Goal: Complete application form: Complete application form

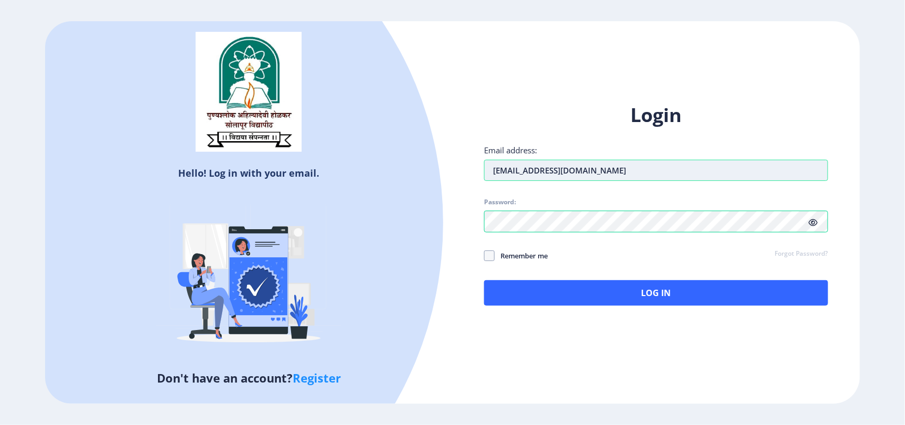
click at [609, 168] on input "[EMAIL_ADDRESS][DOMAIN_NAME]" at bounding box center [656, 170] width 344 height 21
click at [376, 172] on div at bounding box center [81, 223] width 724 height 724
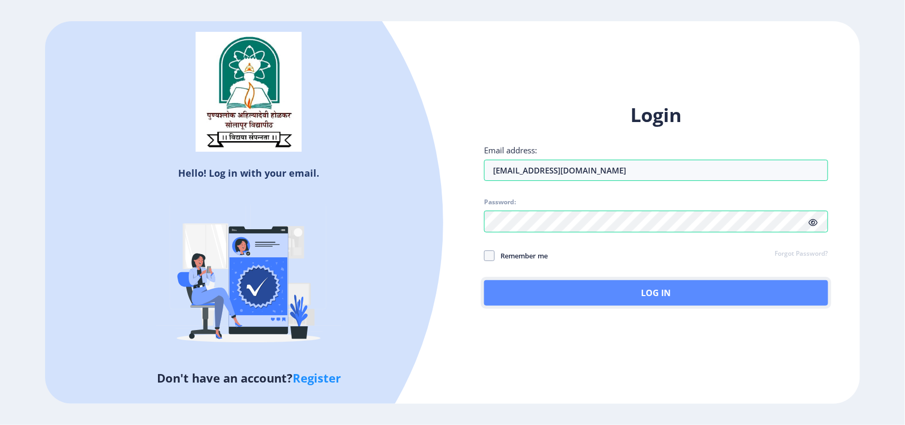
click at [677, 294] on button "Log In" at bounding box center [656, 292] width 344 height 25
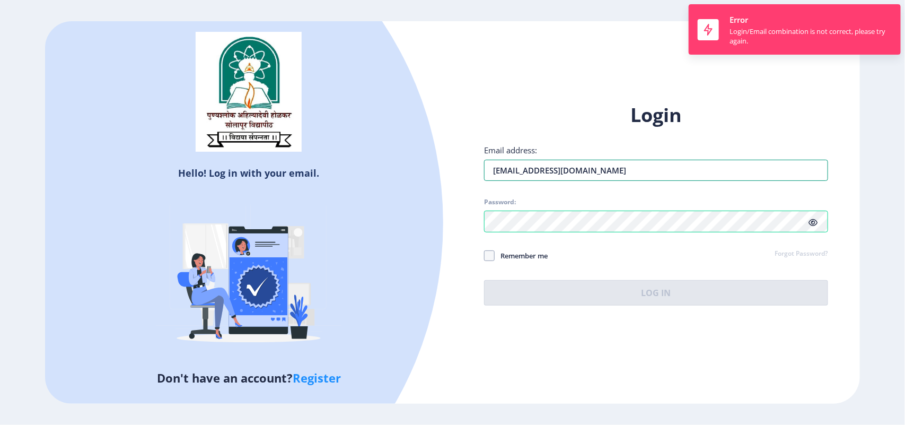
drag, startPoint x: 579, startPoint y: 169, endPoint x: 154, endPoint y: 162, distance: 425.4
click at [154, 162] on div "Hello! Log in with your email. Don't have an account? Register Login Email addr…" at bounding box center [452, 212] width 815 height 382
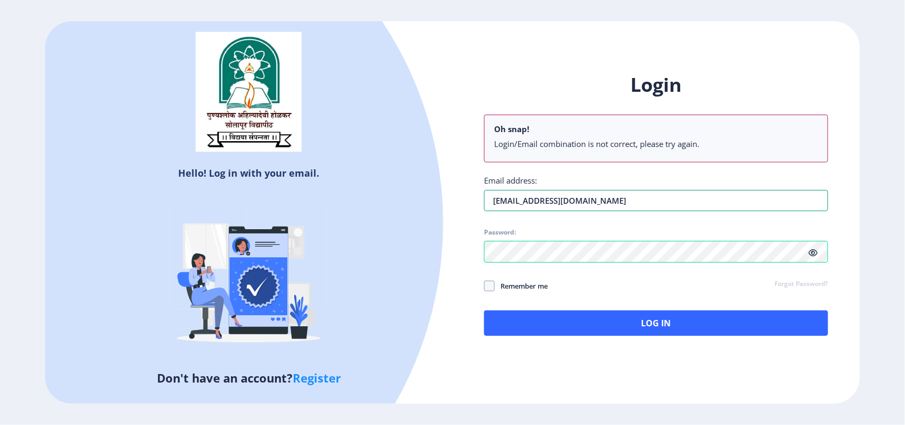
type input "[EMAIL_ADDRESS][DOMAIN_NAME]"
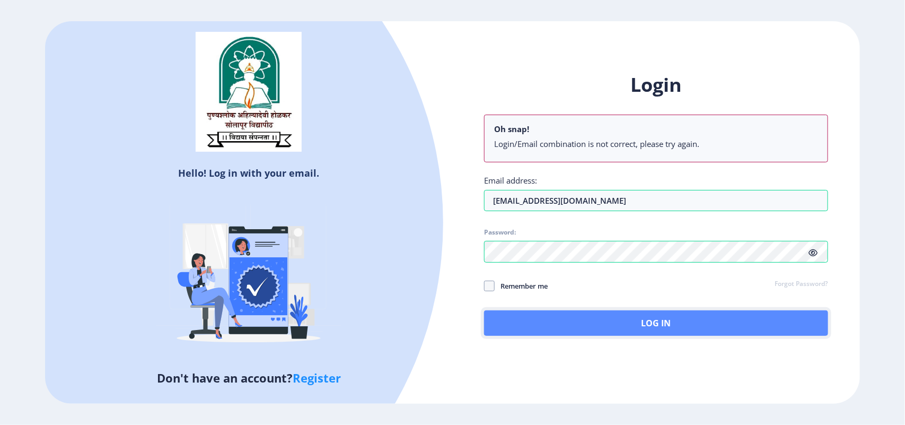
click at [504, 329] on button "Log In" at bounding box center [656, 322] width 344 height 25
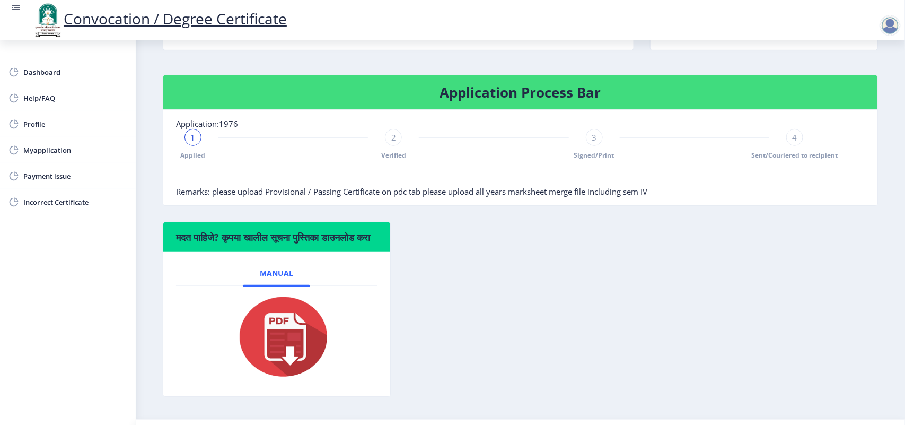
scroll to position [233, 0]
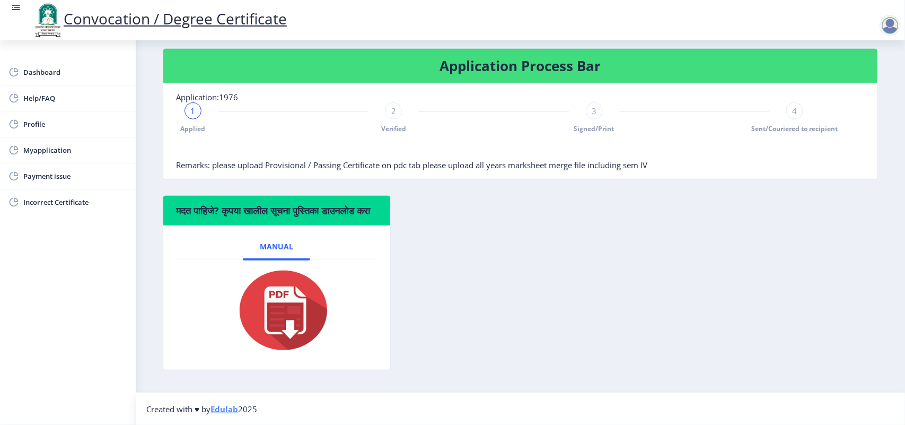
click at [396, 124] on span "Verified" at bounding box center [393, 128] width 25 height 9
click at [595, 106] on span "3" at bounding box center [594, 111] width 5 height 11
click at [792, 106] on span "4" at bounding box center [794, 111] width 5 height 11
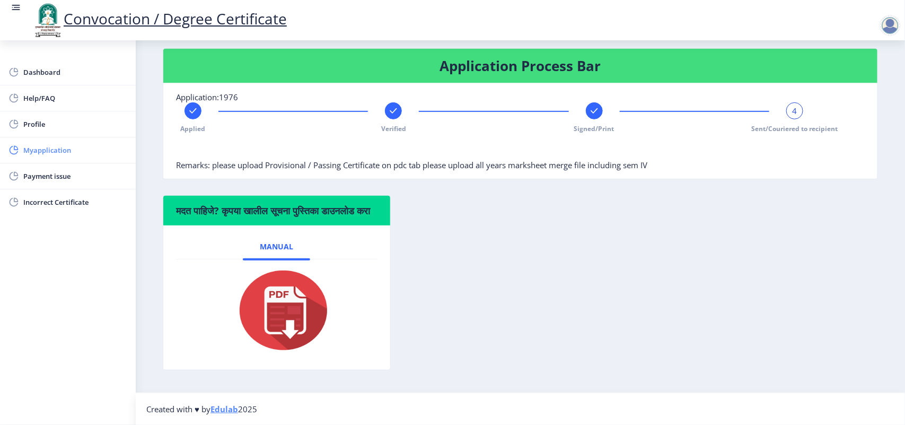
click at [59, 155] on span "Myapplication" at bounding box center [75, 150] width 104 height 13
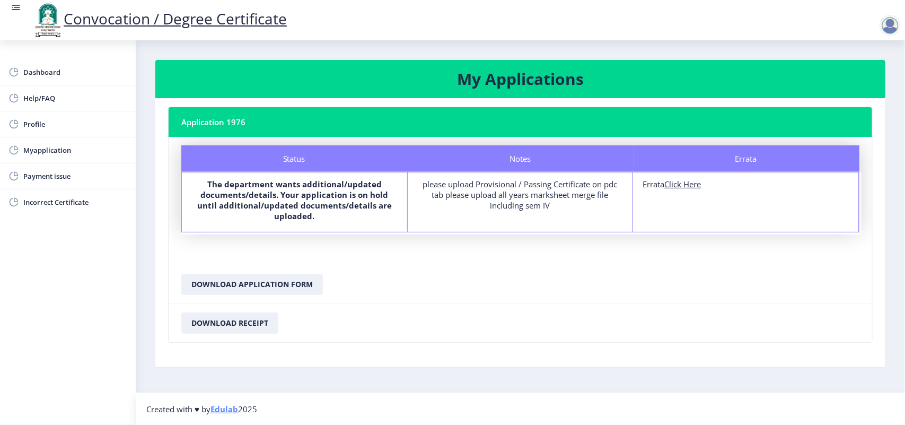
click at [691, 184] on u "Click Here" at bounding box center [683, 184] width 37 height 11
select select
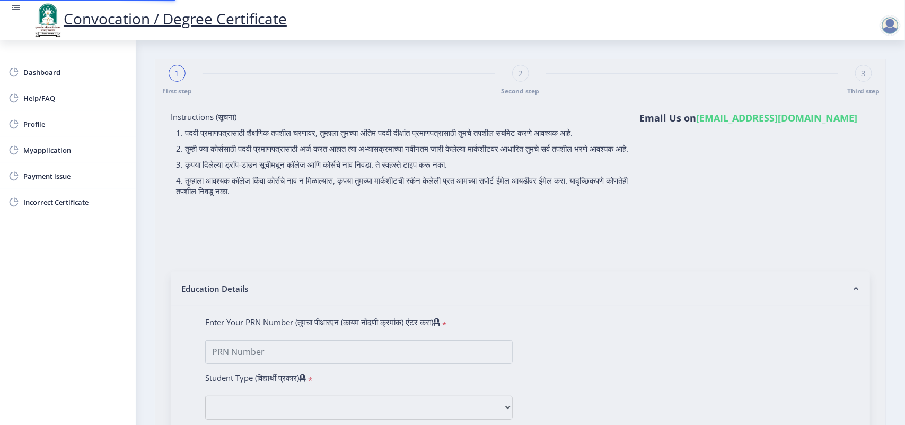
type input "[PERSON_NAME] [PERSON_NAME]"
type input "[PERSON_NAME]"
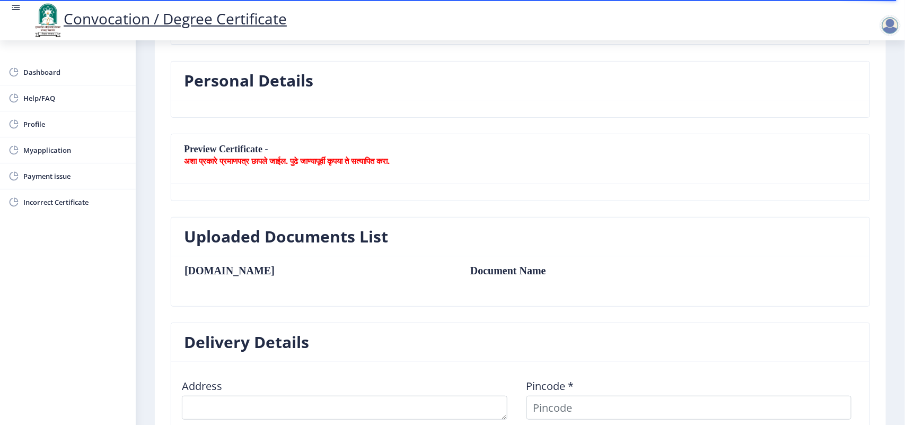
scroll to position [133, 0]
click at [266, 197] on nb-card-body at bounding box center [520, 190] width 699 height 17
click at [260, 168] on nb-card-header "Preview Certificate - अशा प्रकारे प्रमाणपत्र छापले जाईल. पुढे जाण्यापूर्वी कृपय…" at bounding box center [520, 157] width 699 height 49
click at [257, 144] on nb-card-header "Preview Certificate - अशा प्रकारे प्रमाणपत्र छापले जाईल. पुढे जाण्यापूर्वी कृपय…" at bounding box center [520, 157] width 699 height 49
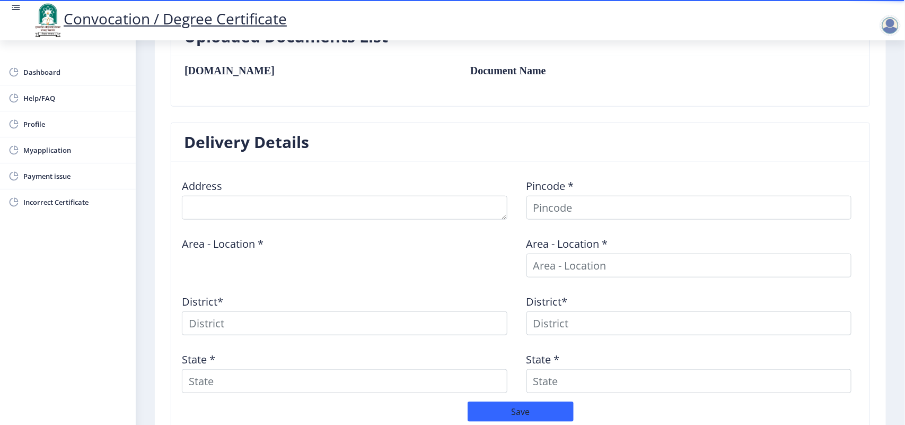
scroll to position [265, 0]
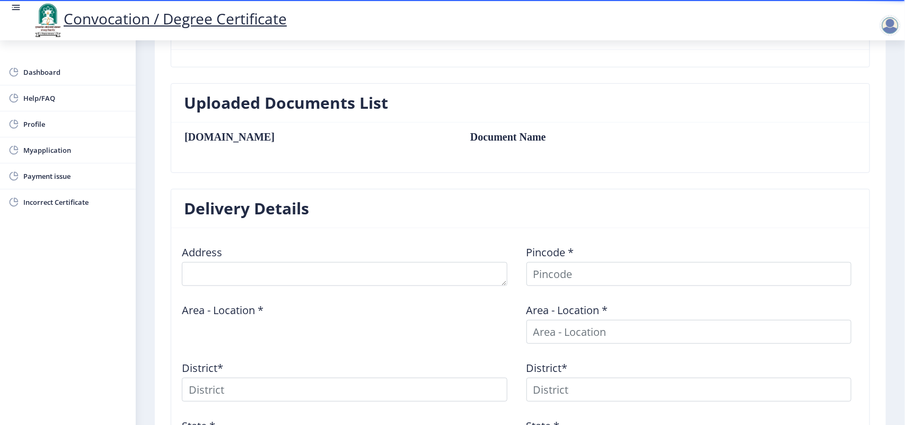
click at [195, 128] on nb-card-body "[DOMAIN_NAME] Document Name" at bounding box center [520, 148] width 699 height 50
click at [460, 136] on td "Document Name" at bounding box center [591, 137] width 263 height 12
click at [460, 137] on td "Document Name" at bounding box center [591, 137] width 263 height 12
click at [460, 134] on td "Document Name" at bounding box center [591, 137] width 263 height 12
click at [618, 165] on nb-card-body "[DOMAIN_NAME] Document Name" at bounding box center [520, 148] width 699 height 50
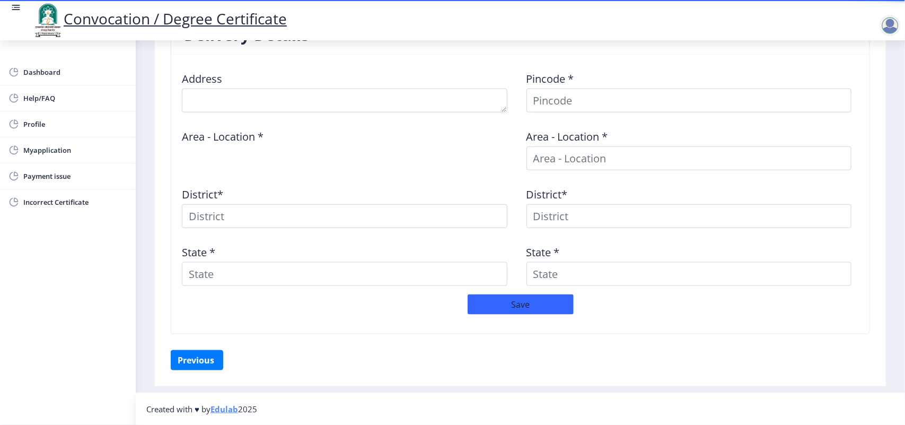
scroll to position [176, 0]
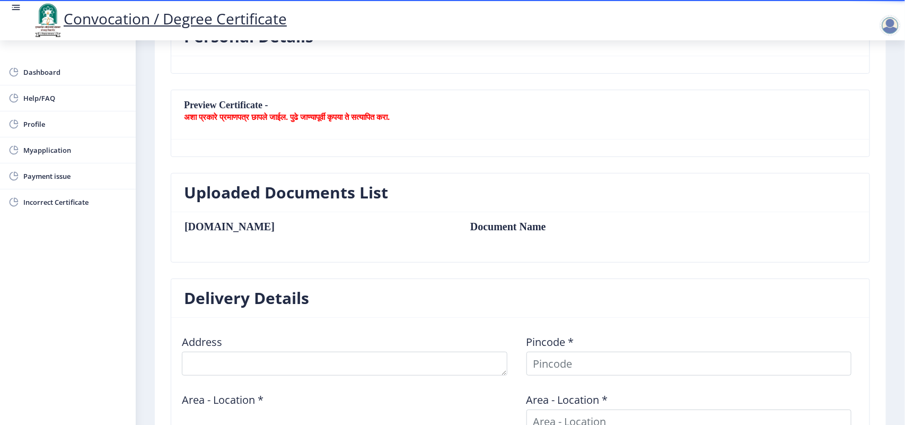
click at [605, 174] on nb-card-header "Uploaded Documents List" at bounding box center [520, 192] width 699 height 39
click at [460, 231] on td "Document Name" at bounding box center [591, 227] width 263 height 12
click at [56, 66] on span "Dashboard" at bounding box center [75, 72] width 104 height 13
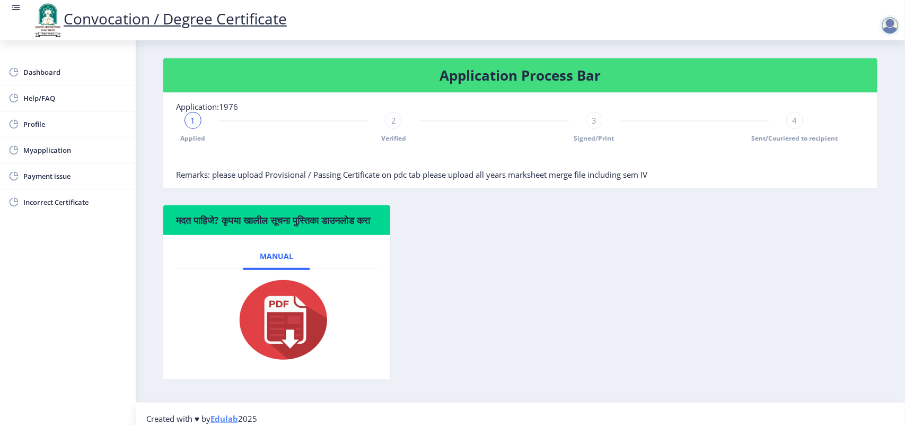
scroll to position [233, 0]
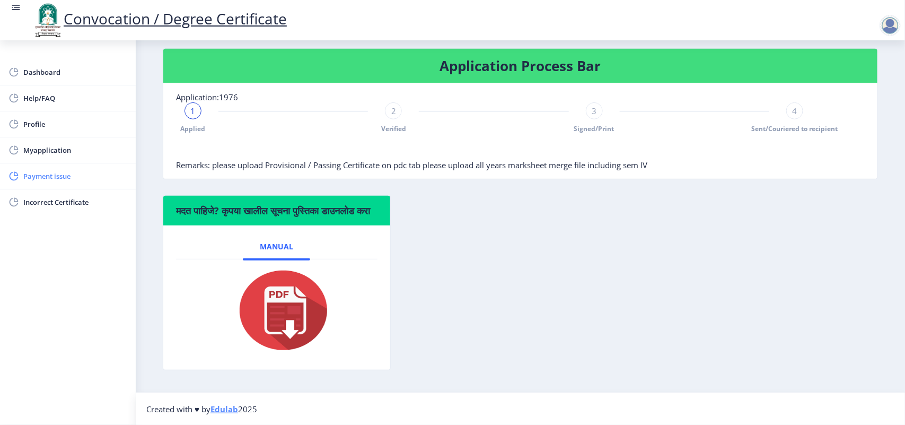
click at [24, 173] on span "Payment issue" at bounding box center [75, 176] width 104 height 13
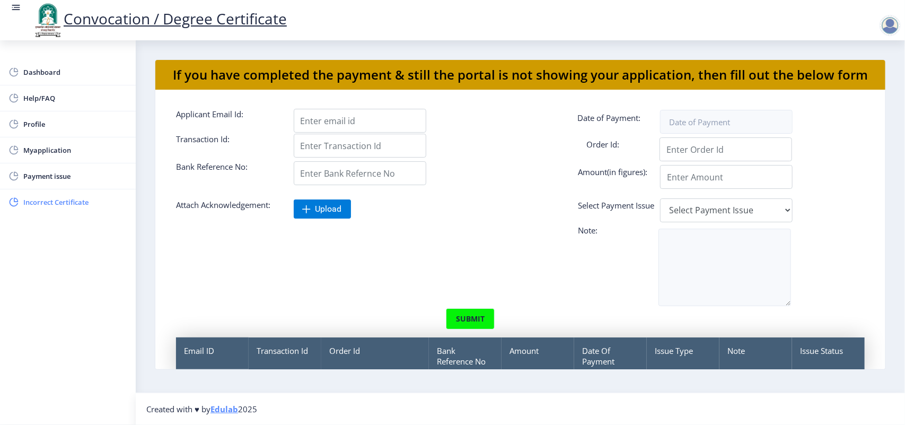
click at [44, 196] on span "Incorrect Certificate" at bounding box center [75, 202] width 104 height 13
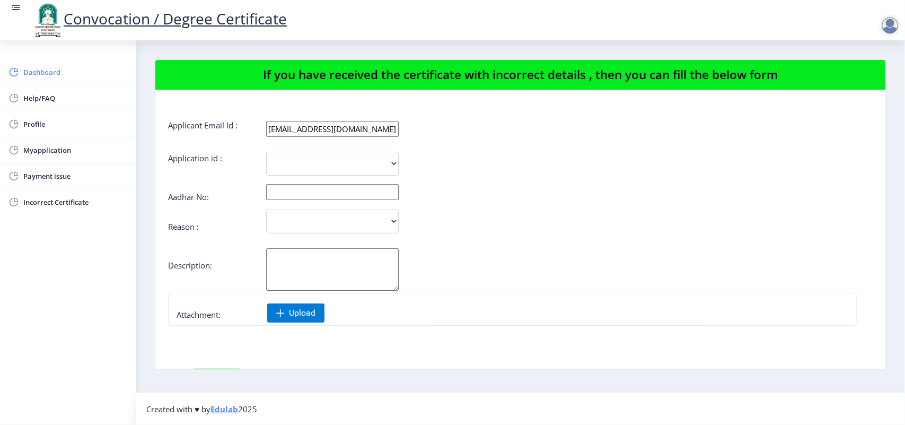
click at [52, 73] on span "Dashboard" at bounding box center [75, 72] width 104 height 13
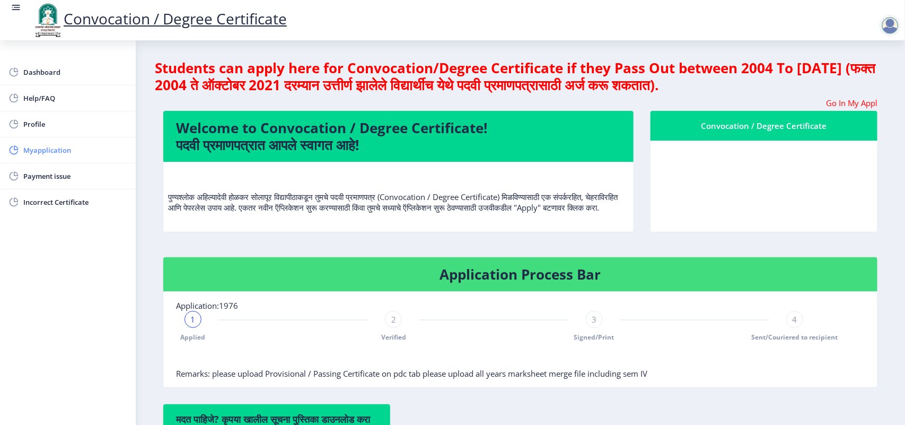
click at [57, 149] on span "Myapplication" at bounding box center [75, 150] width 104 height 13
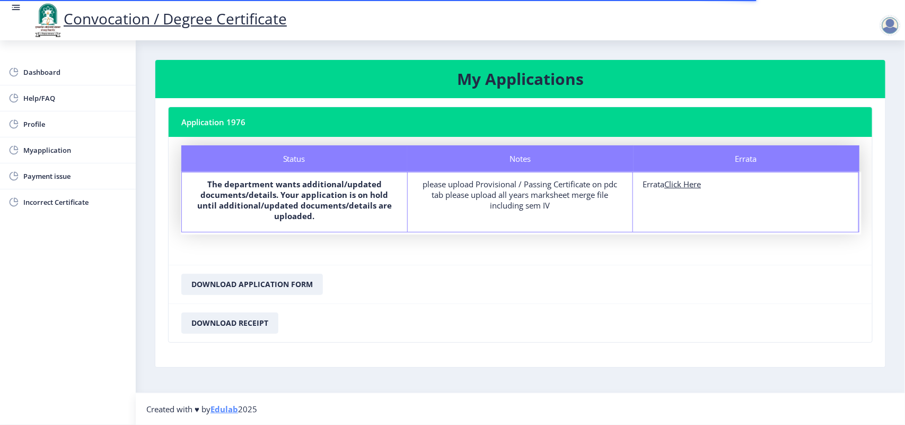
click at [492, 192] on div "please upload Provisional / Passing Certificate on pdc tab please upload all ye…" at bounding box center [520, 195] width 206 height 32
click at [330, 205] on b "The department wants additional/updated documents/details. Your application is …" at bounding box center [294, 200] width 195 height 42
click at [328, 203] on b "The department wants additional/updated documents/details. Your application is …" at bounding box center [294, 200] width 195 height 42
click at [679, 185] on u "Click Here" at bounding box center [683, 184] width 37 height 11
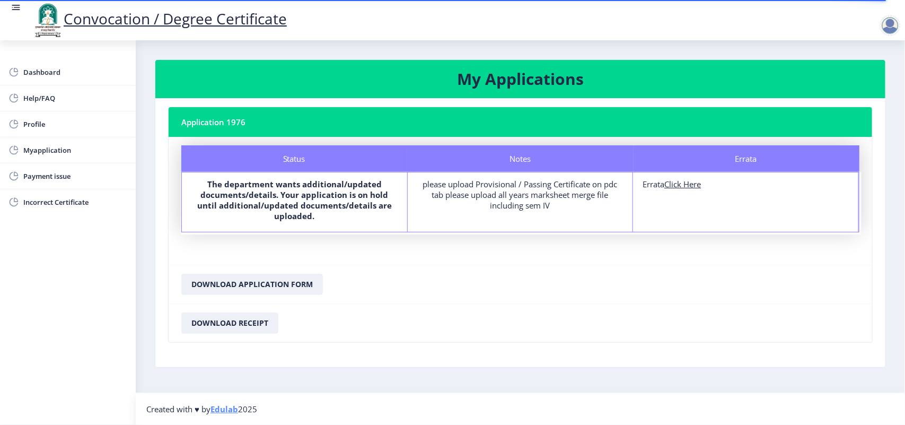
select select
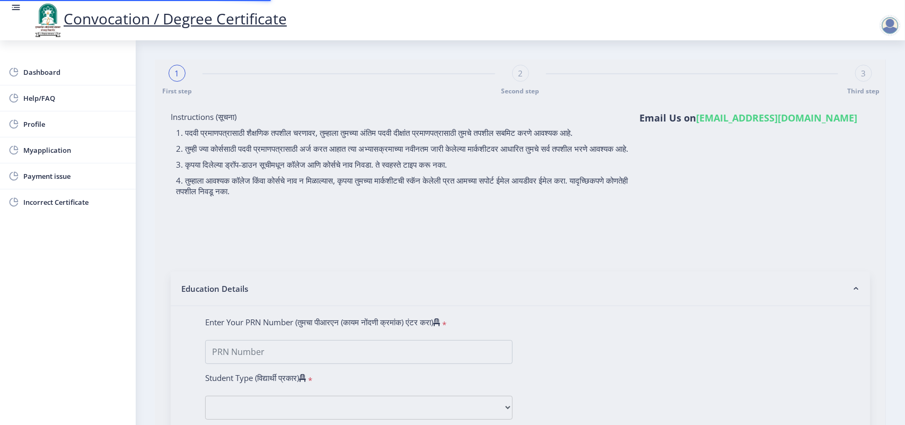
type input "[PERSON_NAME] [PERSON_NAME]"
type input "[PERSON_NAME]"
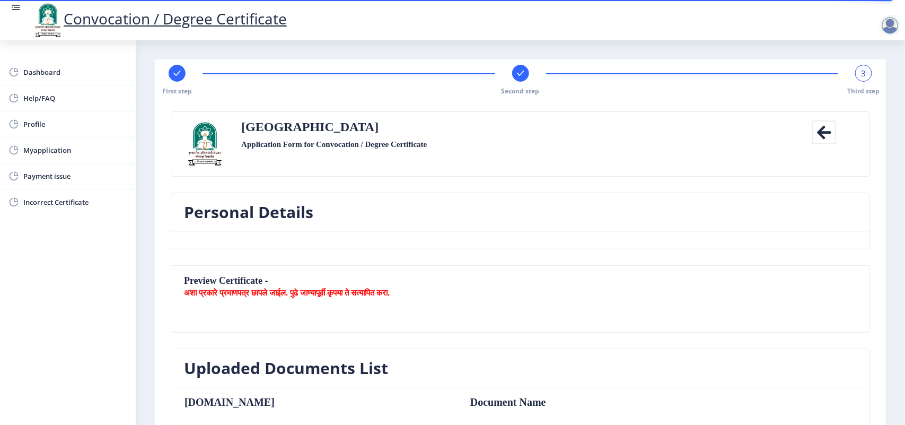
click at [862, 73] on span "3" at bounding box center [864, 73] width 5 height 11
click at [858, 73] on div "3" at bounding box center [863, 73] width 17 height 17
click at [825, 127] on icon at bounding box center [825, 132] width 24 height 24
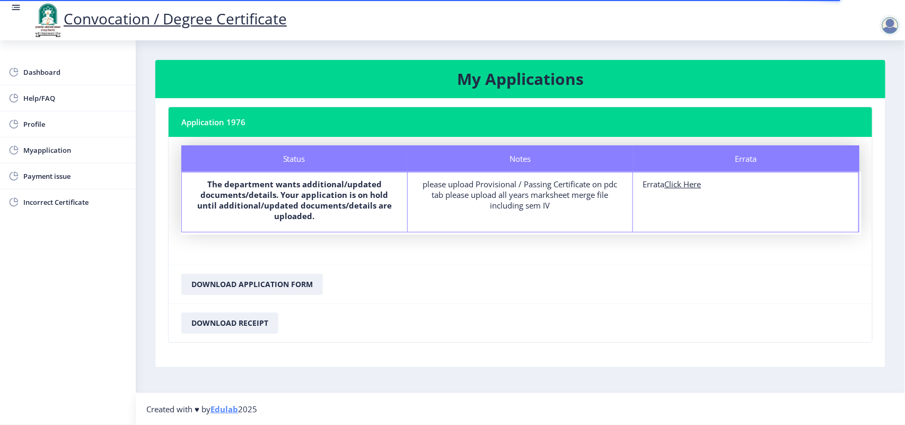
click at [691, 183] on u "Click Here" at bounding box center [683, 184] width 37 height 11
select select
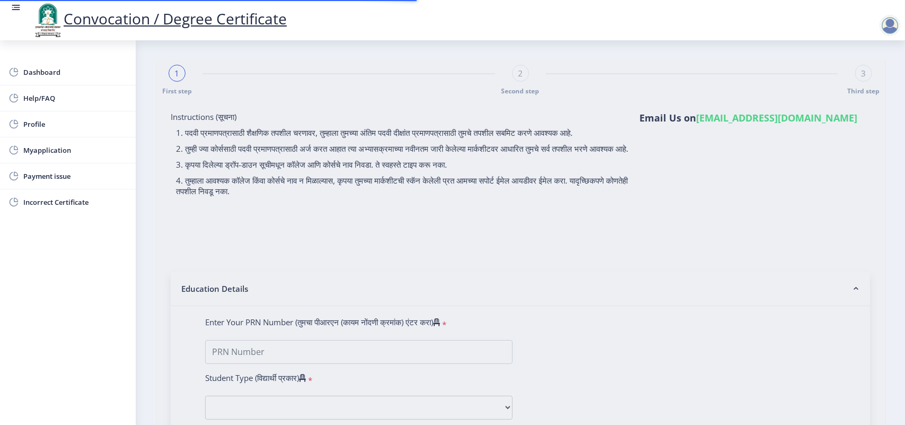
type input "[PERSON_NAME] [PERSON_NAME]"
type input "[PERSON_NAME]"
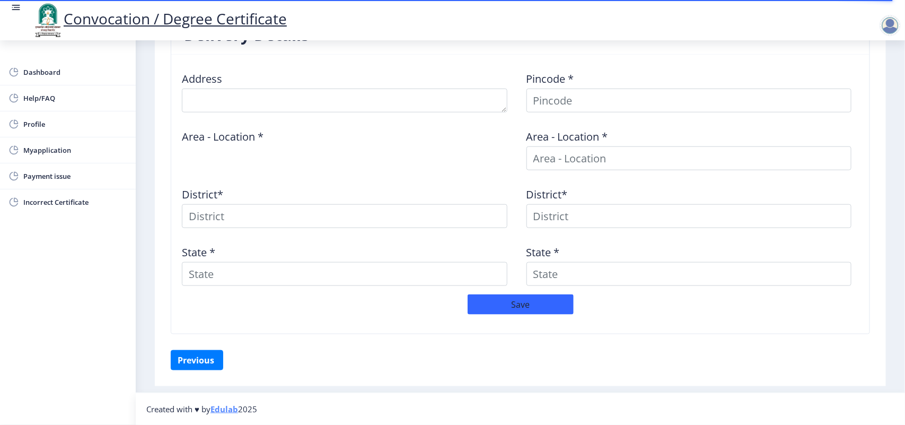
scroll to position [176, 0]
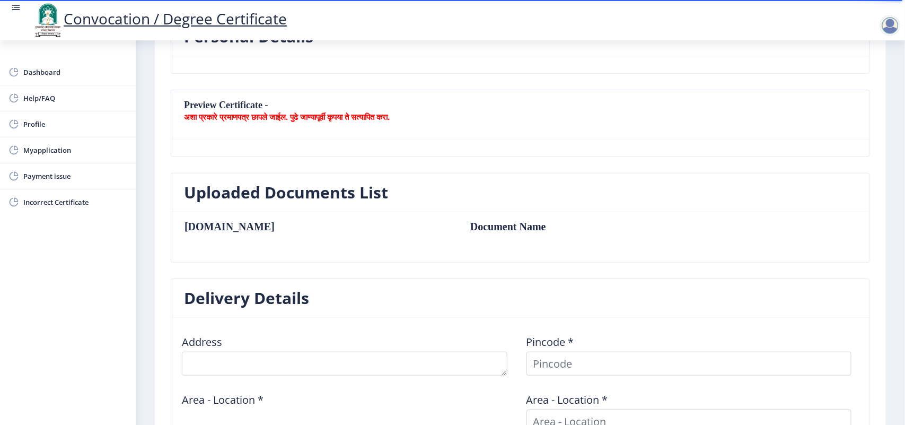
click at [208, 248] on table "[DOMAIN_NAME] Document Name" at bounding box center [453, 237] width 538 height 33
click at [215, 234] on table "[DOMAIN_NAME] Document Name" at bounding box center [453, 237] width 538 height 33
click at [439, 239] on table "[DOMAIN_NAME] Document Name" at bounding box center [453, 237] width 538 height 33
click at [449, 235] on table "[DOMAIN_NAME] Document Name" at bounding box center [453, 237] width 538 height 33
click at [330, 200] on h3 "Uploaded Documents List" at bounding box center [286, 192] width 204 height 21
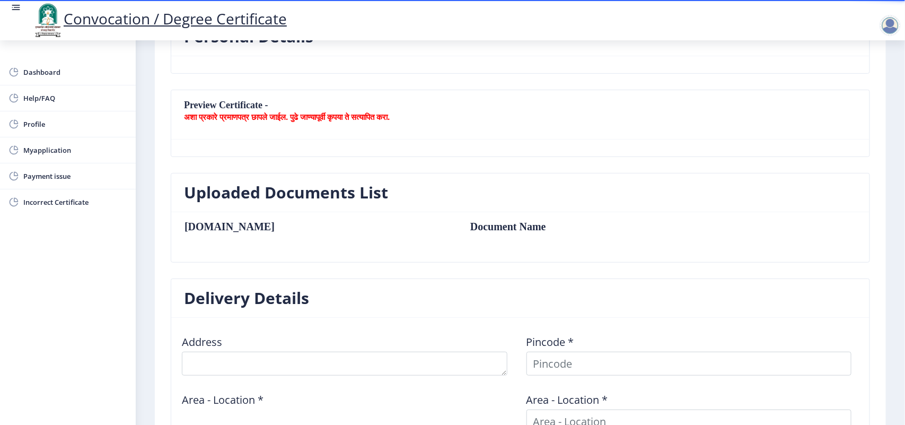
click at [329, 199] on h3 "Uploaded Documents List" at bounding box center [286, 192] width 204 height 21
click at [353, 215] on nb-card-body "[DOMAIN_NAME] Document Name" at bounding box center [520, 237] width 699 height 50
click at [275, 123] on nb-card-header "Preview Certificate - अशा प्रकारे प्रमाणपत्र छापले जाईल. पुढे जाण्यापूर्वी कृपय…" at bounding box center [520, 114] width 699 height 49
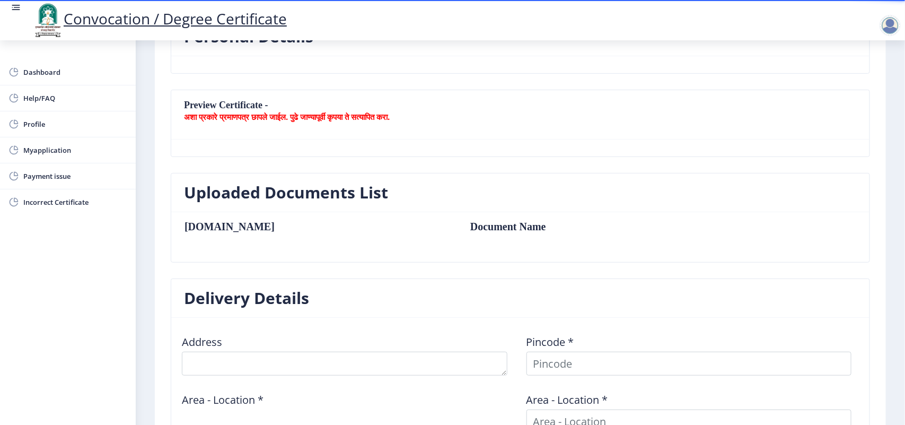
click at [205, 176] on nb-card-header "Uploaded Documents List" at bounding box center [520, 192] width 699 height 39
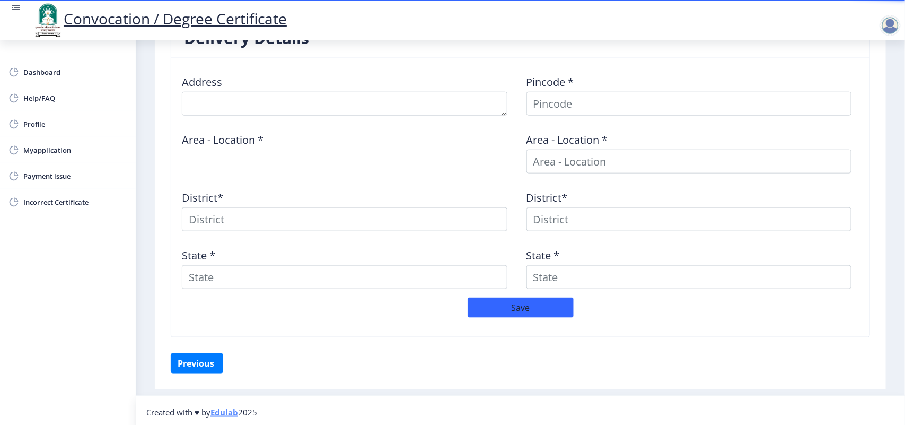
scroll to position [441, 0]
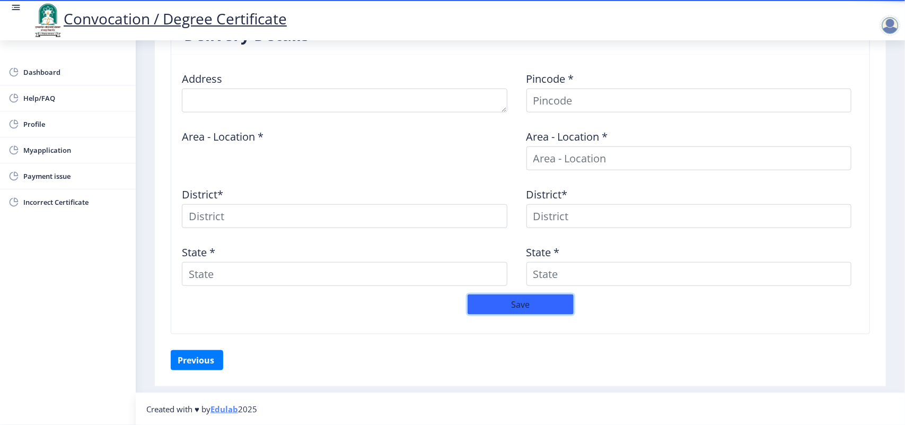
click at [510, 297] on button "Save" at bounding box center [521, 304] width 106 height 20
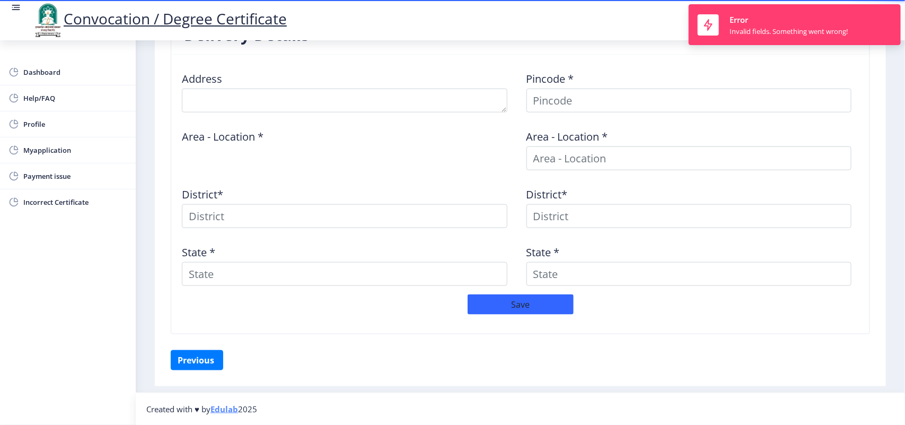
click at [222, 83] on label "Address" at bounding box center [202, 79] width 40 height 11
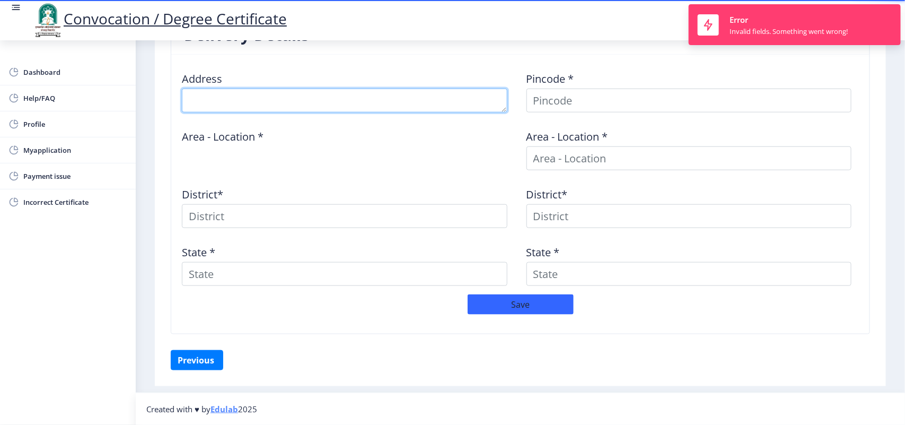
click at [222, 99] on textarea at bounding box center [345, 101] width 326 height 24
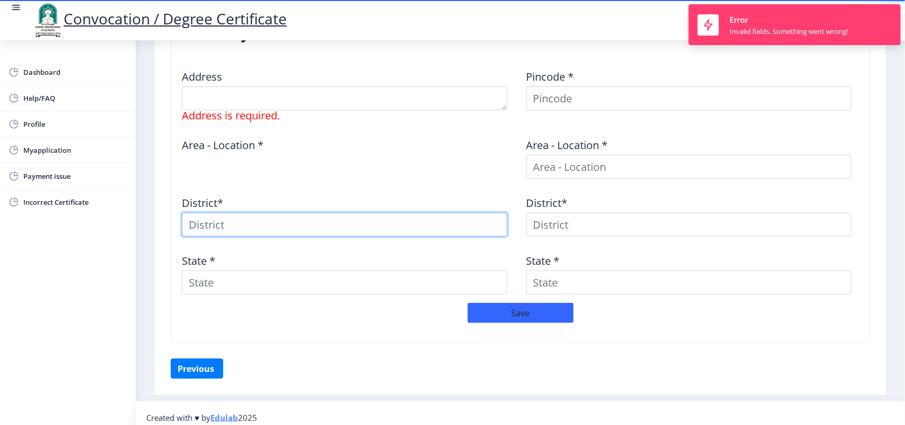
click at [226, 219] on input at bounding box center [345, 225] width 326 height 24
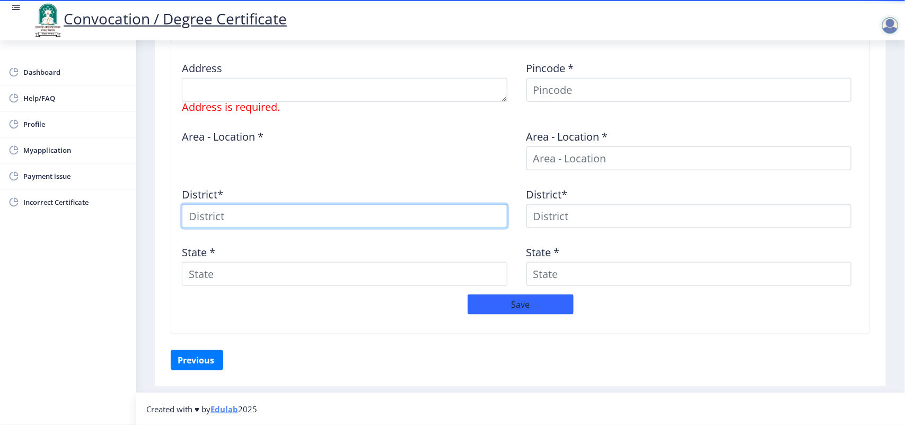
scroll to position [451, 0]
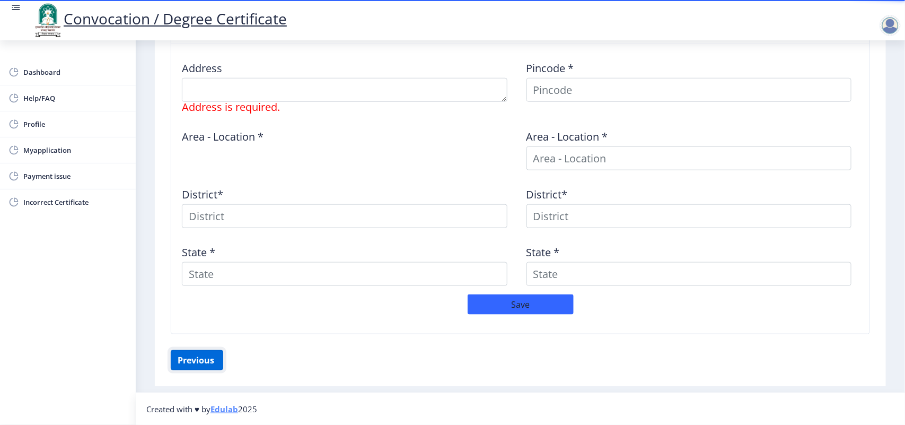
click at [199, 353] on div "Solapur University Application Form for Convocation / Degree Certificate Back P…" at bounding box center [520, 16] width 721 height 729
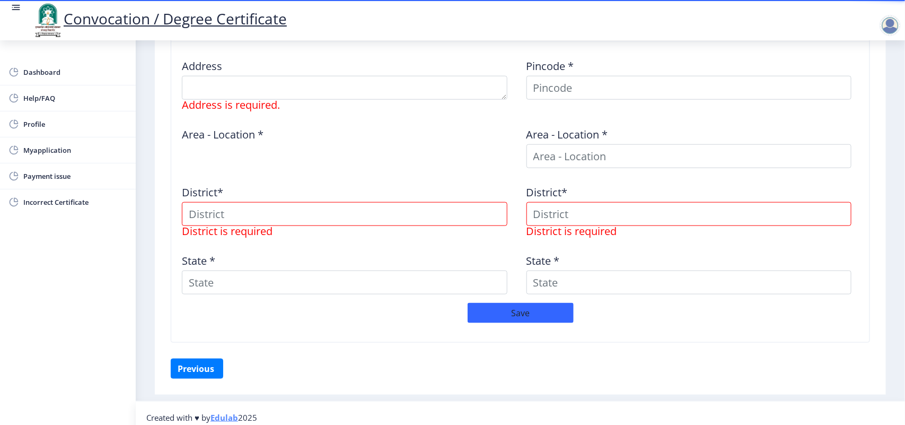
click at [199, 358] on div "Delivery Details Address Address is required. Pincode * Area - Location * Area …" at bounding box center [520, 181] width 715 height 356
click at [199, 370] on button "Previous ‍" at bounding box center [197, 369] width 53 height 20
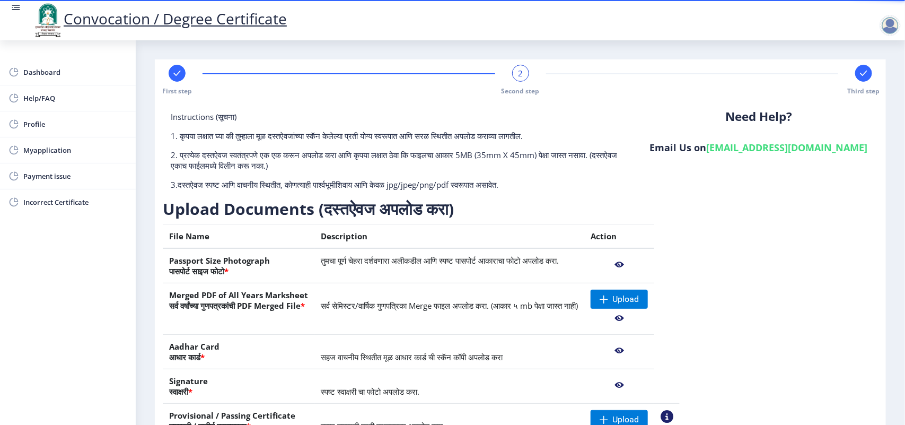
scroll to position [66, 0]
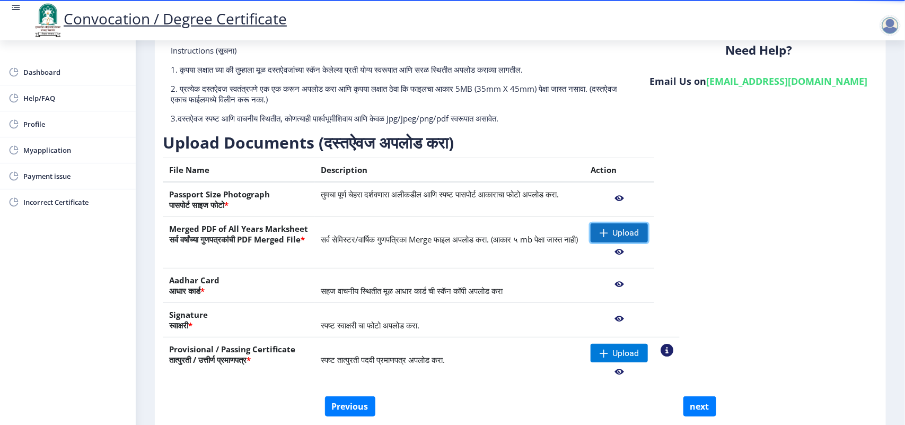
click at [639, 234] on span "Upload" at bounding box center [626, 233] width 27 height 11
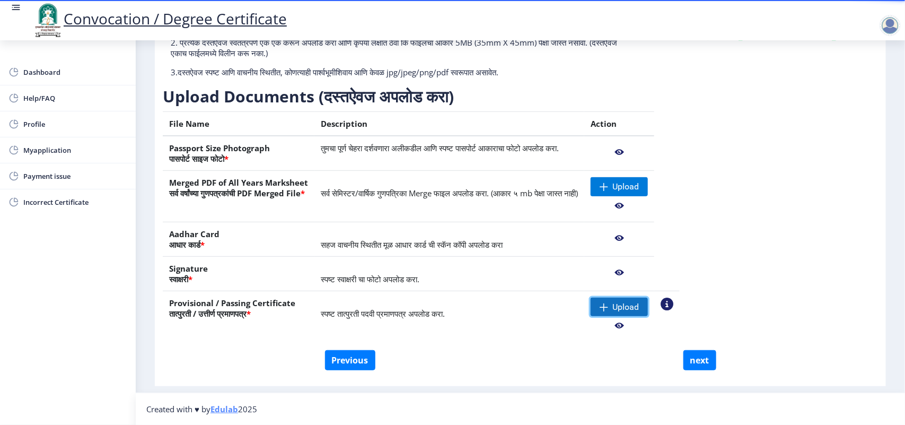
click at [639, 305] on span "Upload" at bounding box center [626, 307] width 27 height 11
click at [708, 364] on button "next" at bounding box center [700, 360] width 33 height 20
select select
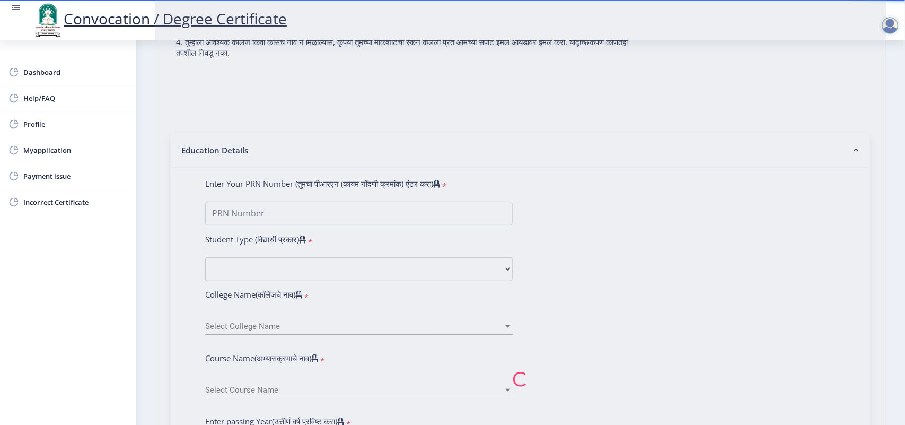
scroll to position [137, 0]
click at [290, 219] on nb-spinner at bounding box center [520, 381] width 731 height 916
click at [280, 228] on nb-spinner at bounding box center [520, 381] width 731 height 916
drag, startPoint x: 234, startPoint y: 229, endPoint x: 230, endPoint y: 219, distance: 10.7
click at [234, 229] on nb-spinner at bounding box center [520, 381] width 731 height 916
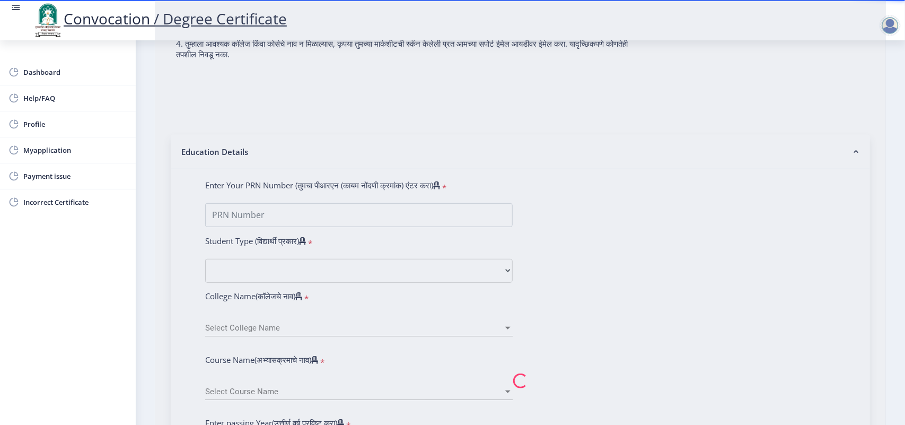
click at [230, 219] on nb-spinner at bounding box center [520, 381] width 731 height 916
click at [247, 272] on nb-spinner at bounding box center [520, 381] width 731 height 916
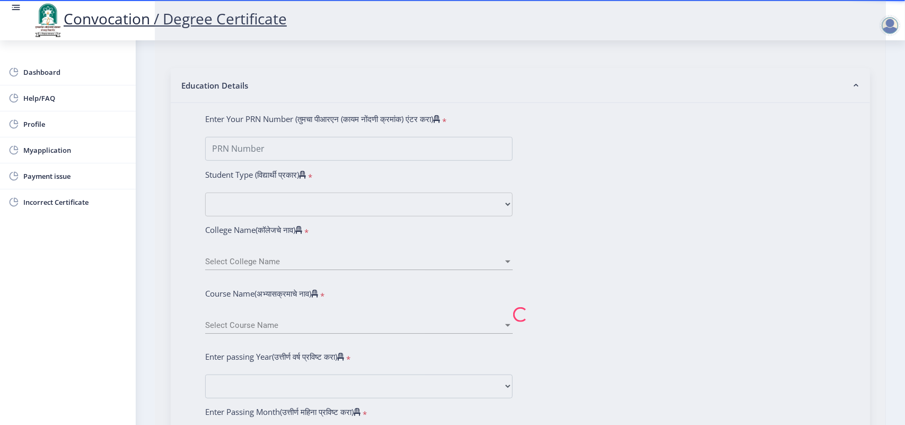
scroll to position [0, 0]
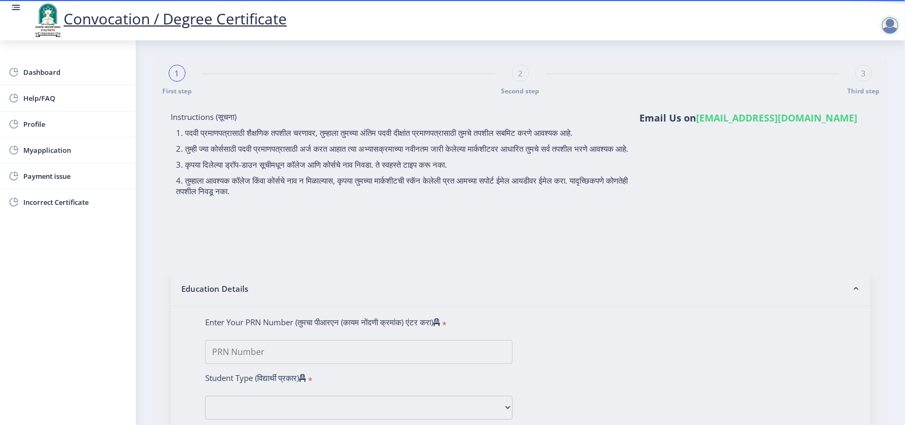
select select
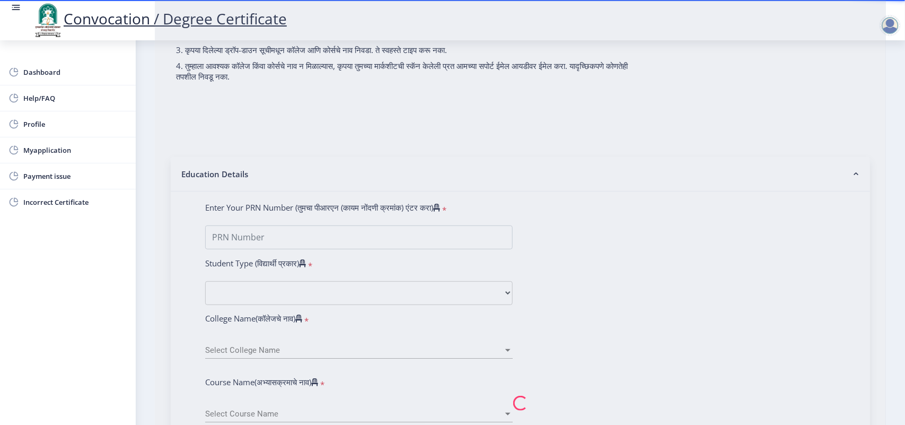
scroll to position [331, 0]
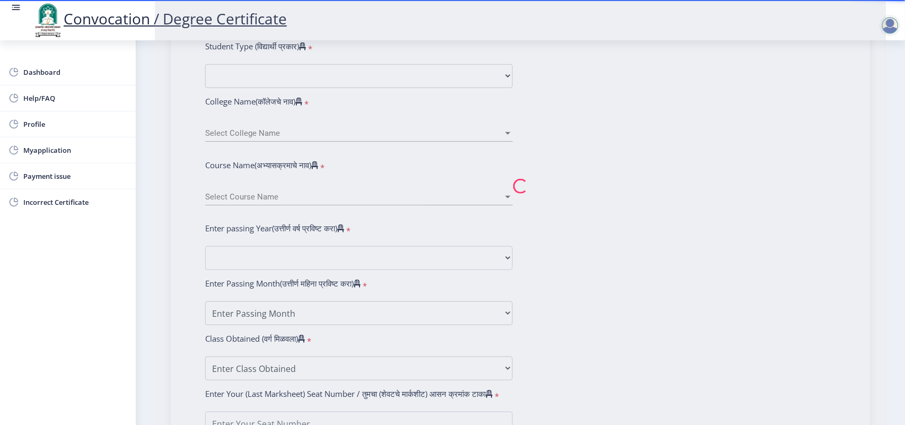
select select
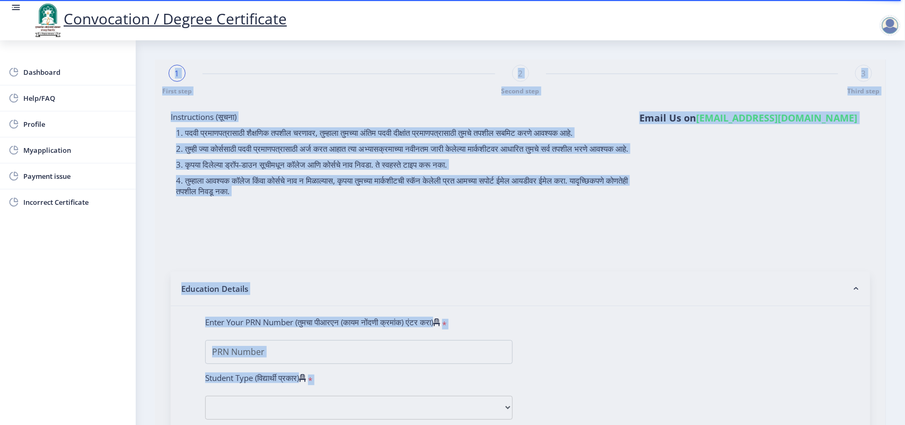
type input "[PERSON_NAME] [PERSON_NAME]"
type input "[PERSON_NAME]"
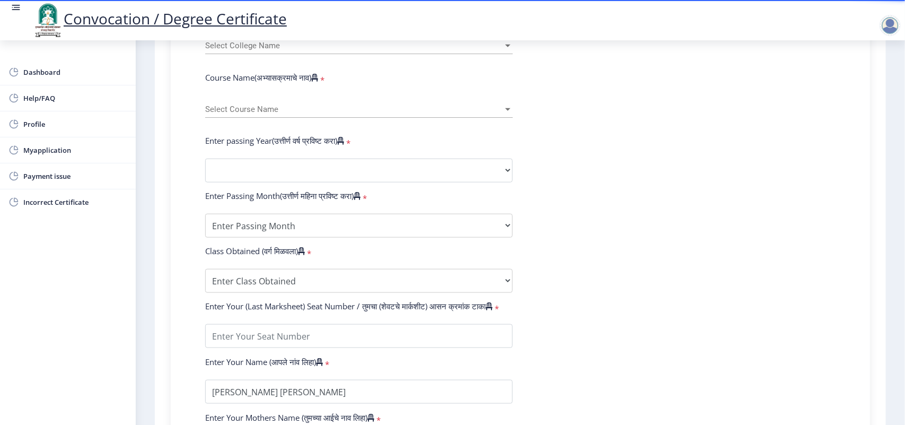
scroll to position [199, 0]
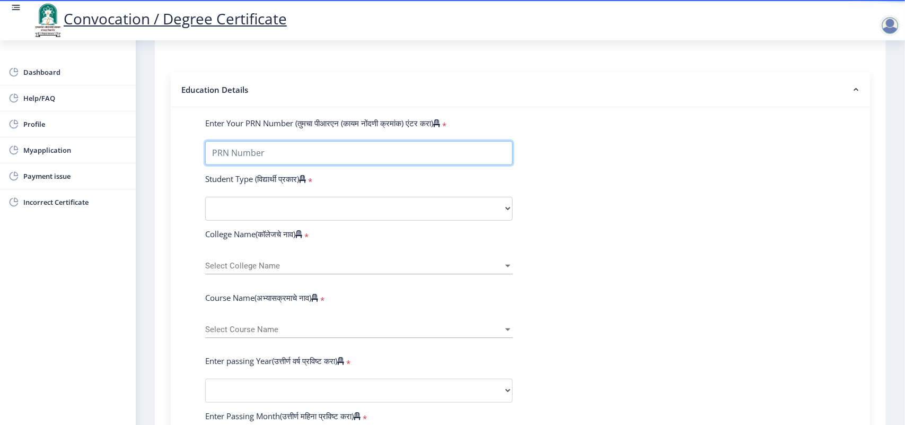
click at [322, 155] on input "Enter Your PRN Number (तुमचा पीआरएन (कायम नोंदणी क्रमांक) एंटर करा)" at bounding box center [359, 153] width 308 height 24
type input "2016032500085895"
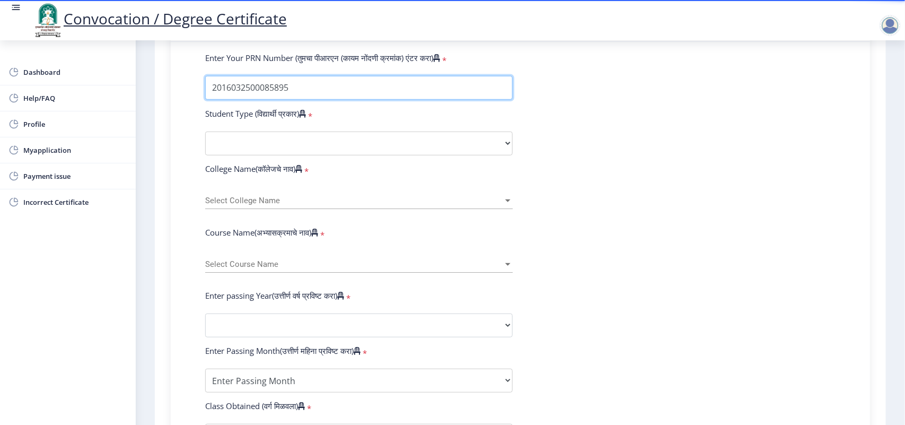
scroll to position [265, 0]
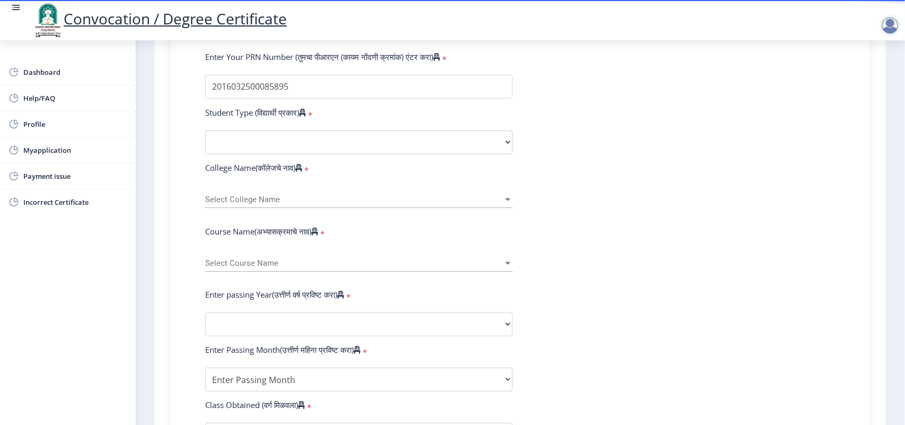
click at [285, 139] on form "Enter Your PRN Number (तुमचा पीआरएन (कायम नोंदणी क्रमांक) एंटर करा) * Student T…" at bounding box center [520, 332] width 647 height 562
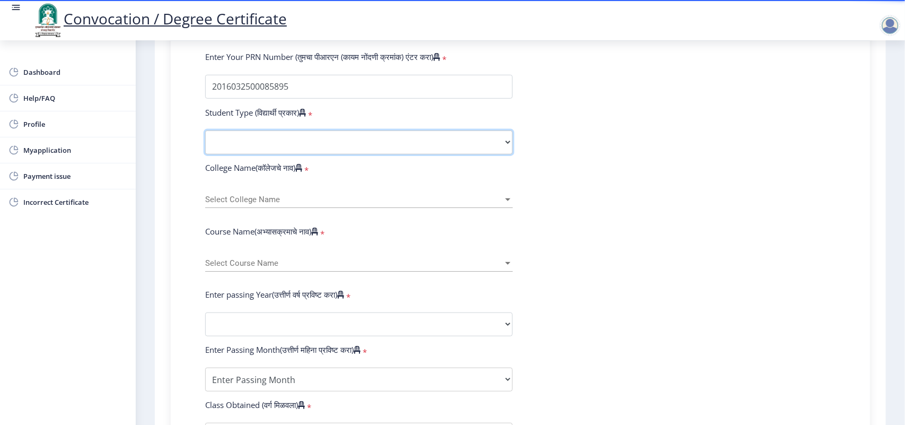
click at [284, 154] on select "Select Student Type Regular External" at bounding box center [359, 142] width 308 height 24
select select "Regular"
click at [205, 141] on select "Select Student Type Regular External" at bounding box center [359, 142] width 308 height 24
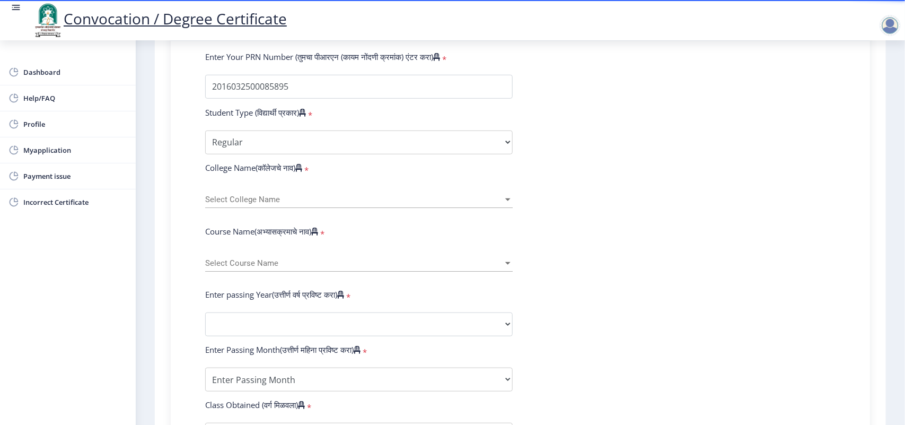
click at [252, 202] on div "Select College Name Select College Name" at bounding box center [359, 197] width 308 height 22
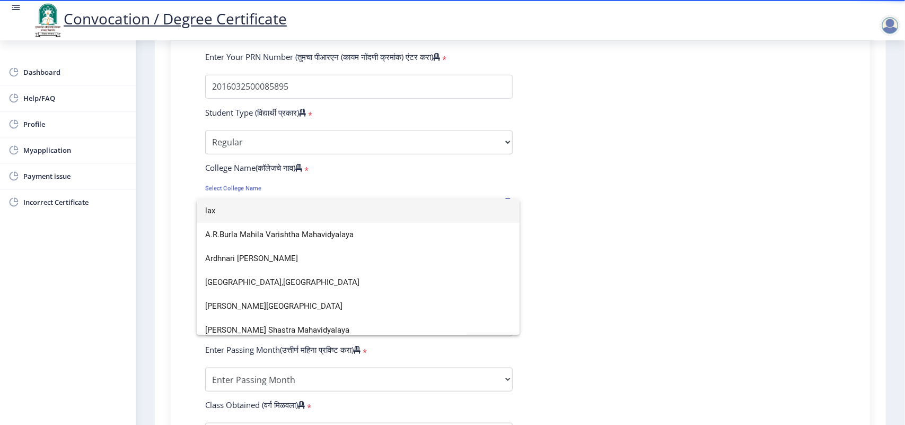
scroll to position [0, 0]
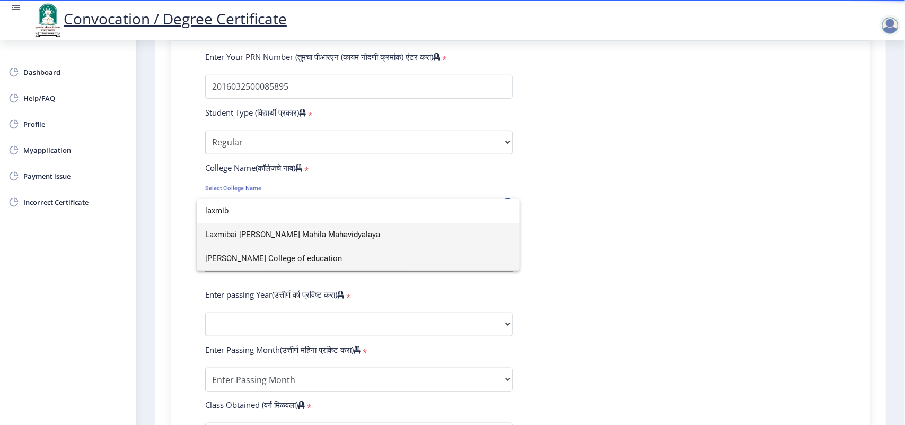
type input "laxmib"
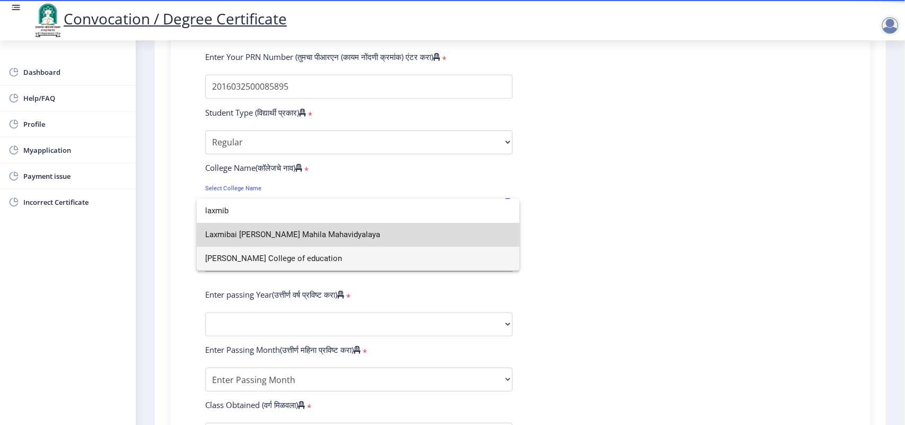
click at [259, 226] on span "Laxmibai [PERSON_NAME] Mahila Mahavidyalaya" at bounding box center [358, 235] width 306 height 24
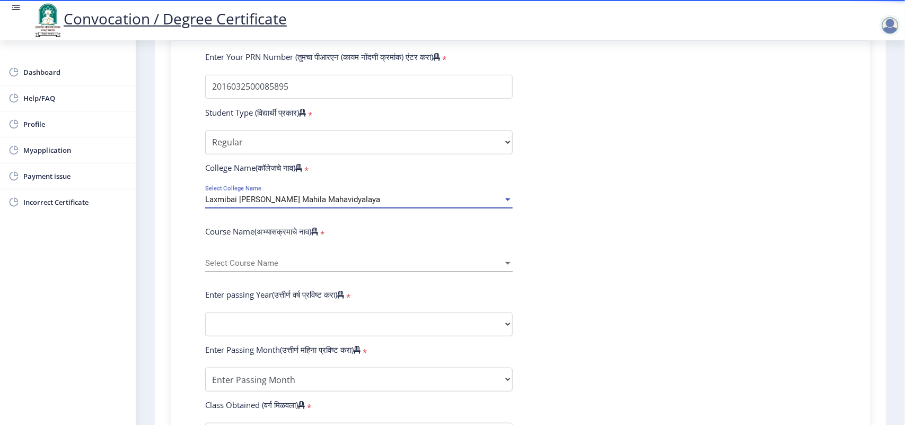
scroll to position [331, 0]
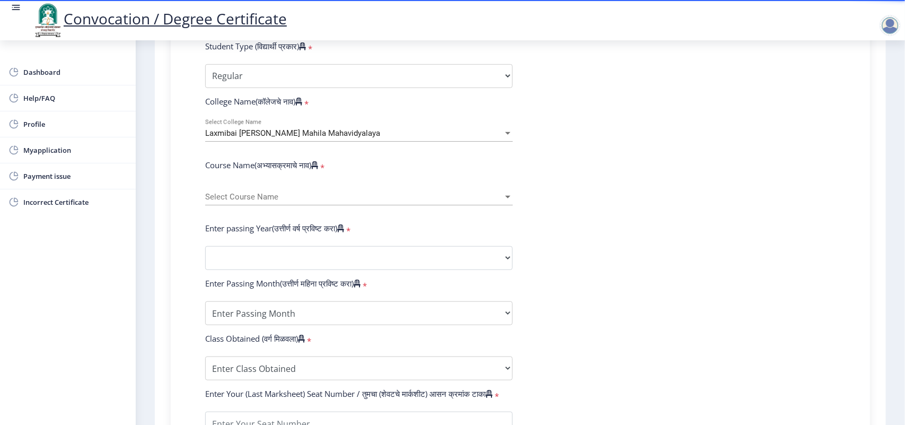
click at [255, 198] on div "Select Course Name Select Course Name" at bounding box center [359, 194] width 308 height 22
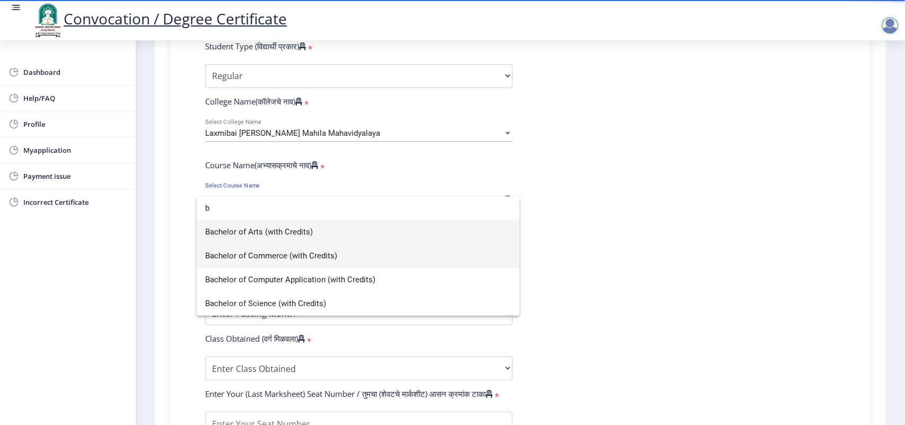
type input "b"
click at [266, 252] on span "Bachelor of Commerce (with Credits)" at bounding box center [358, 256] width 306 height 24
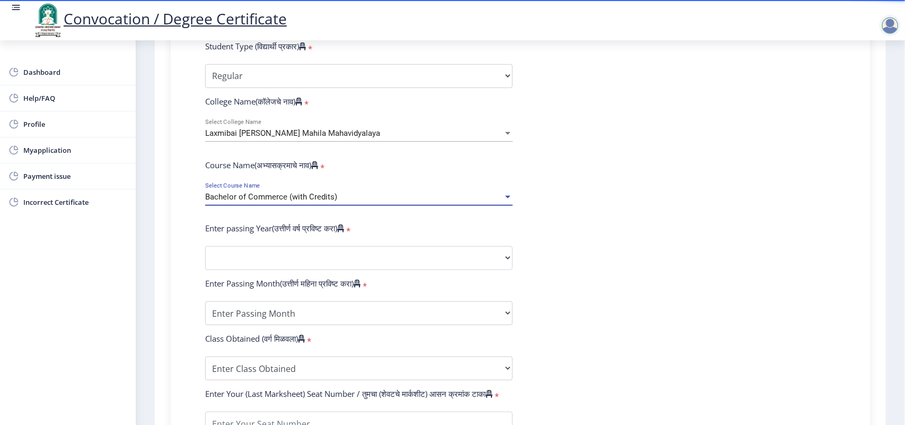
scroll to position [398, 0]
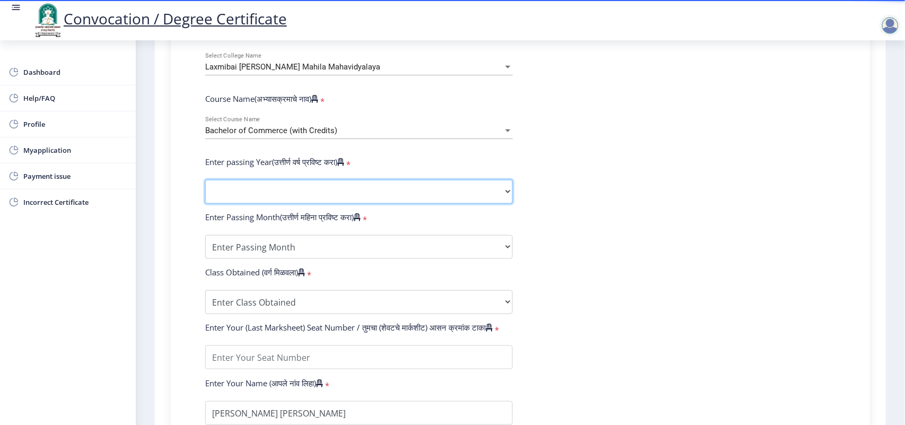
click at [265, 196] on select "2025 2024 2023 2022 2021 2020 2019 2018 2017 2016 2015 2014 2013 2012 2011 2010…" at bounding box center [359, 192] width 308 height 24
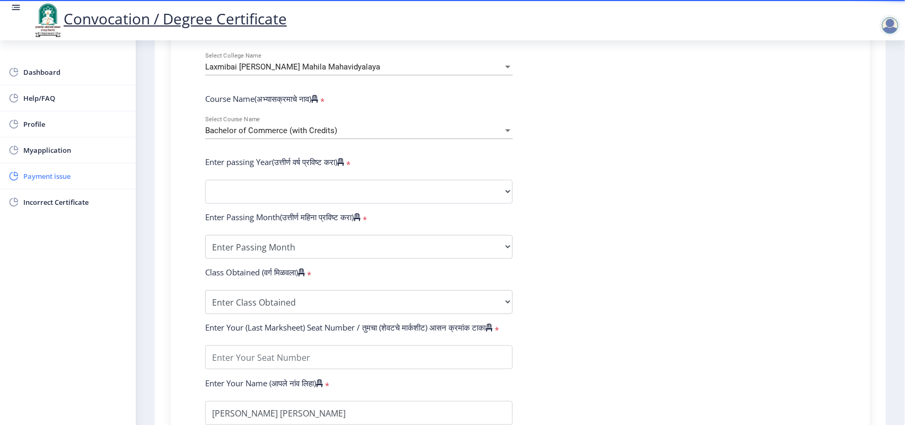
click at [134, 187] on link "Payment issue" at bounding box center [68, 175] width 136 height 25
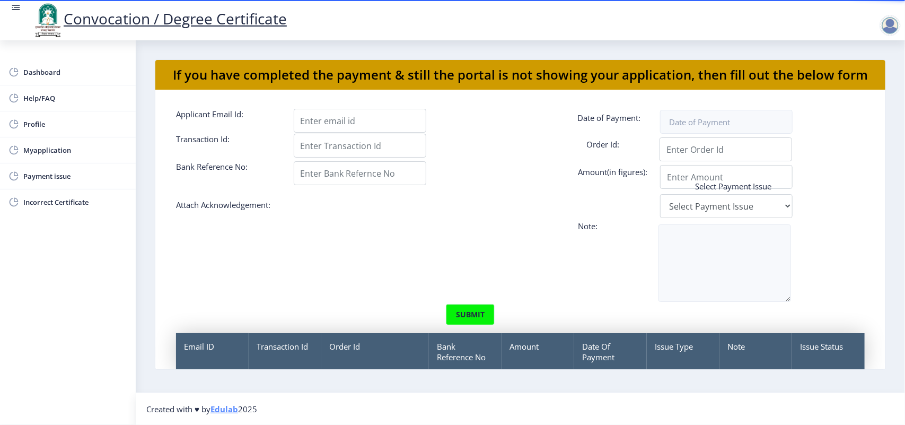
select select
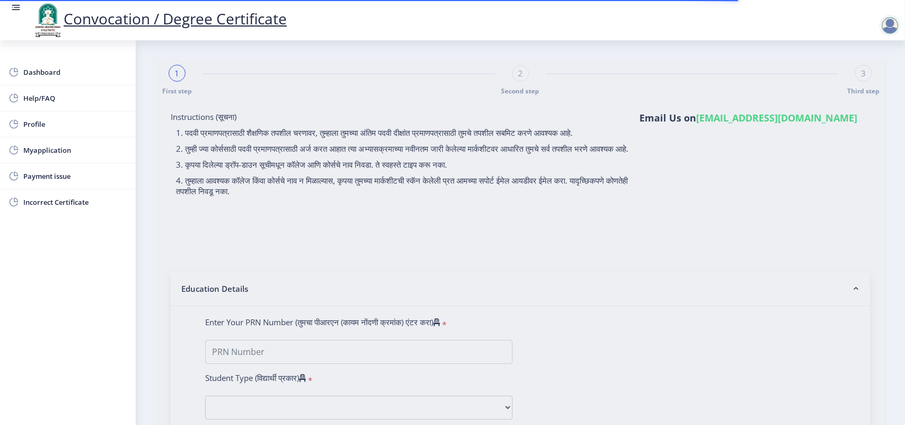
type input "[PERSON_NAME] [PERSON_NAME]"
type input "[PERSON_NAME]"
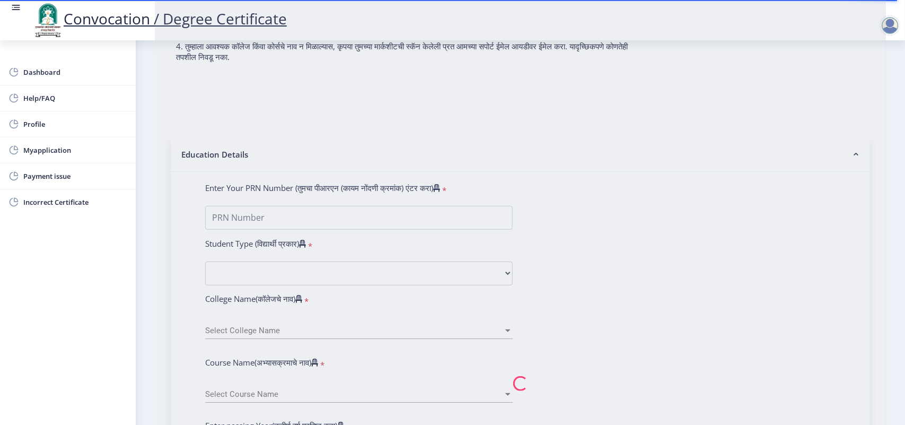
scroll to position [265, 0]
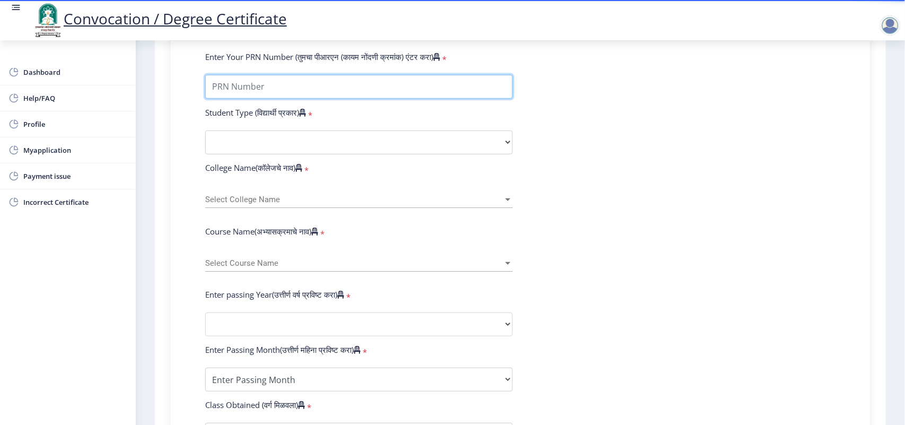
click at [239, 97] on input "Enter Your PRN Number (तुमचा पीआरएन (कायम नोंदणी क्रमांक) एंटर करा)" at bounding box center [359, 87] width 308 height 24
type input "2016032500085895"
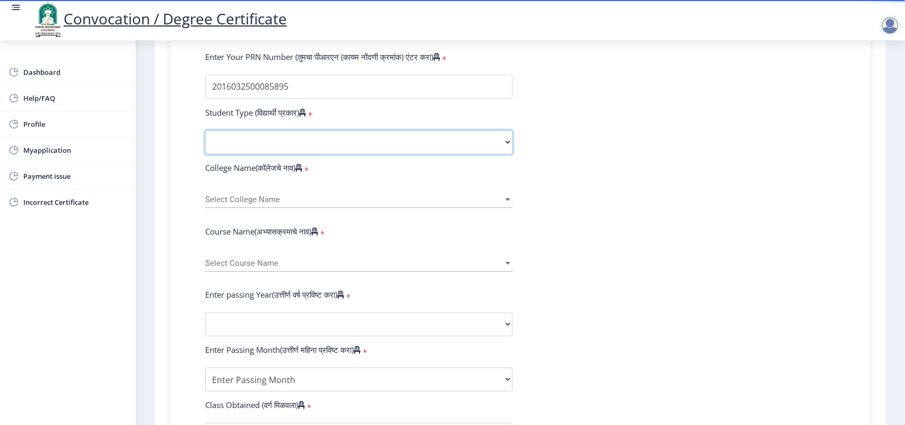
click at [240, 151] on select "Select Student Type Regular External" at bounding box center [359, 142] width 308 height 24
select select "Regular"
click at [205, 141] on select "Select Student Type Regular External" at bounding box center [359, 142] width 308 height 24
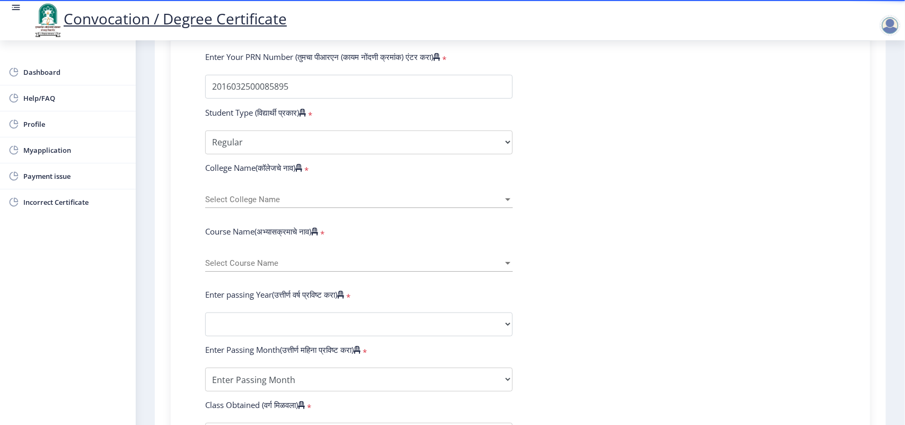
click at [238, 205] on div "Select College Name Select College Name" at bounding box center [359, 197] width 308 height 22
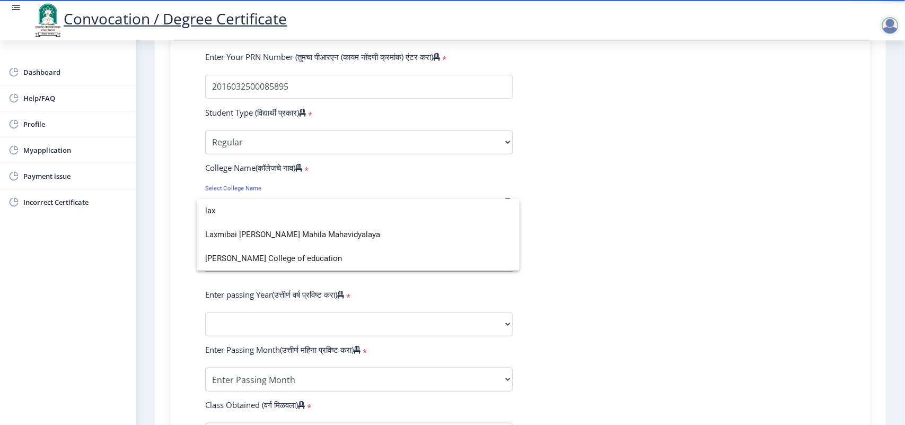
scroll to position [0, 0]
type input "[PERSON_NAME]"
click at [239, 231] on span "Laxmibai [PERSON_NAME] Mahila Mahavidyalaya" at bounding box center [358, 235] width 306 height 24
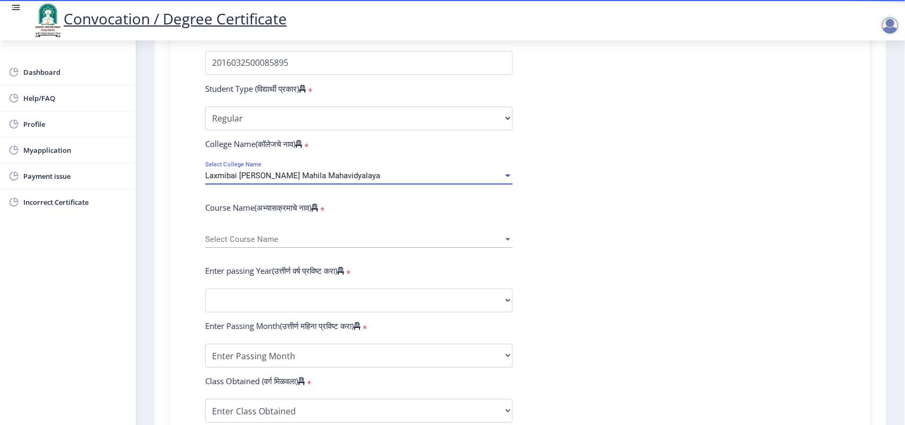
scroll to position [398, 0]
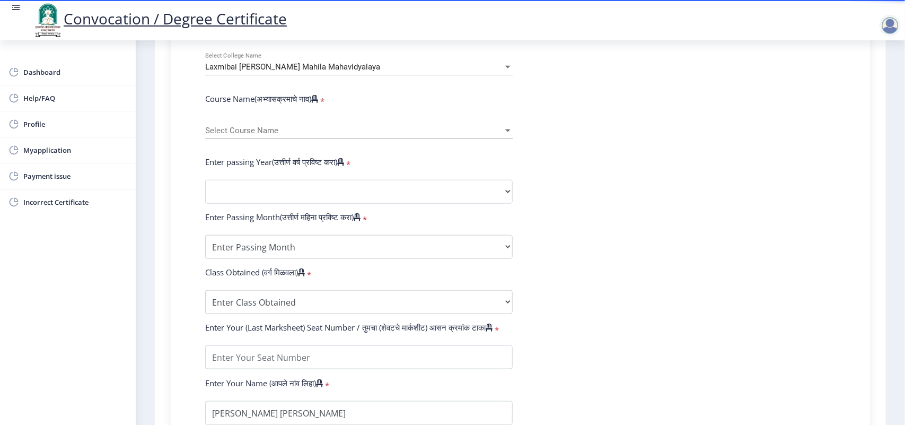
click at [266, 136] on div "Select Course Name Select Course Name" at bounding box center [359, 128] width 308 height 22
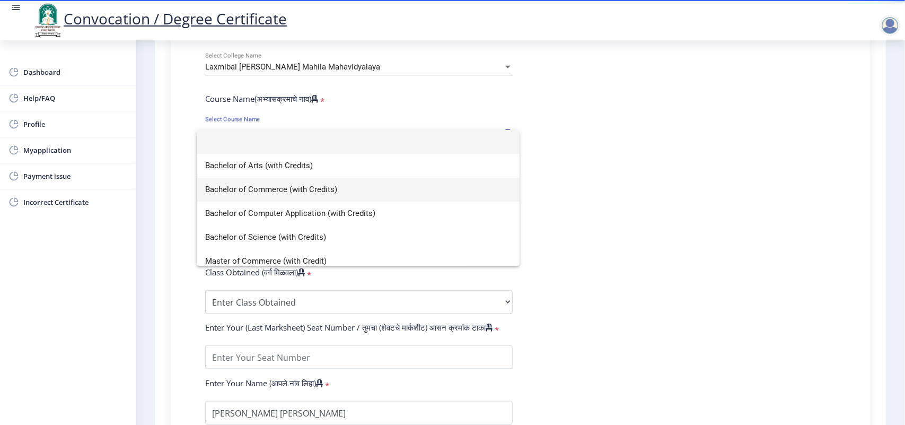
click at [263, 186] on span "Bachelor of Commerce (with Credits)" at bounding box center [358, 190] width 306 height 24
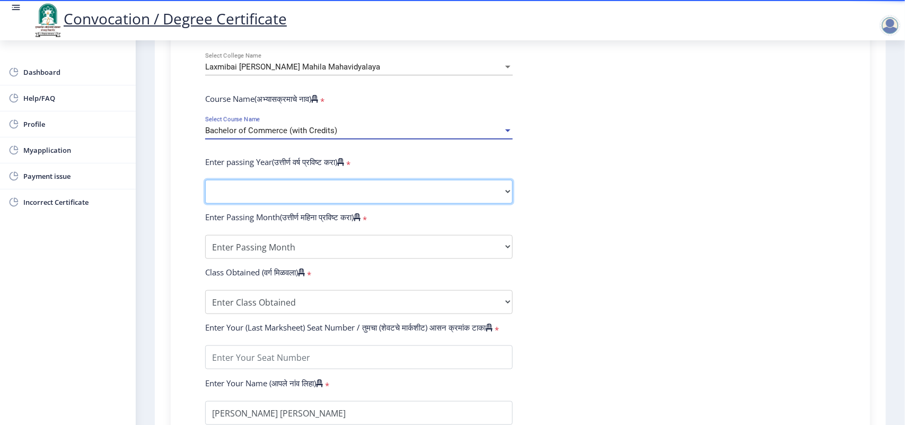
click at [257, 192] on select "2025 2024 2023 2022 2021 2020 2019 2018 2017 2016 2015 2014 2013 2012 2011 2010…" at bounding box center [359, 192] width 308 height 24
select select
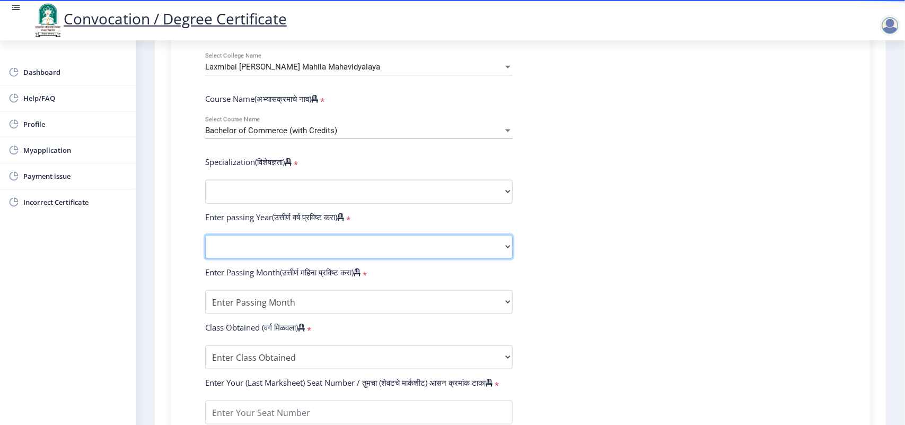
select select "2020"
click at [205, 246] on select "2025 2024 2023 2022 2021 2020 2019 2018 2017 2016 2015 2014 2013 2012 2011 2010…" at bounding box center [359, 247] width 308 height 24
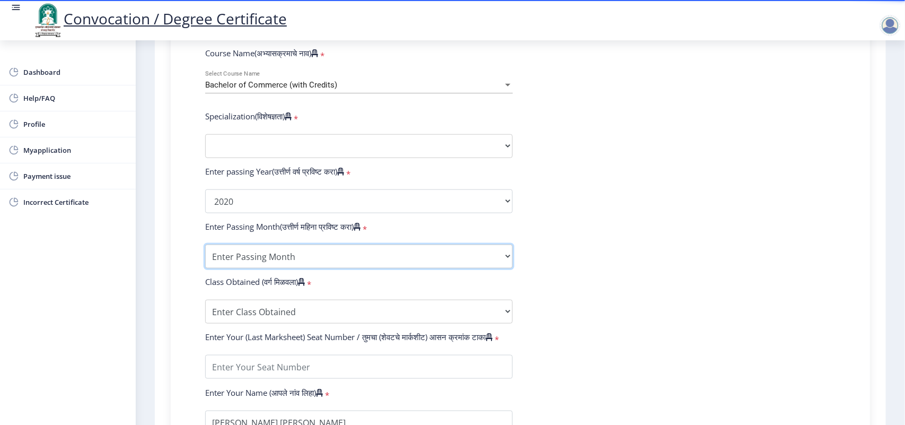
scroll to position [464, 0]
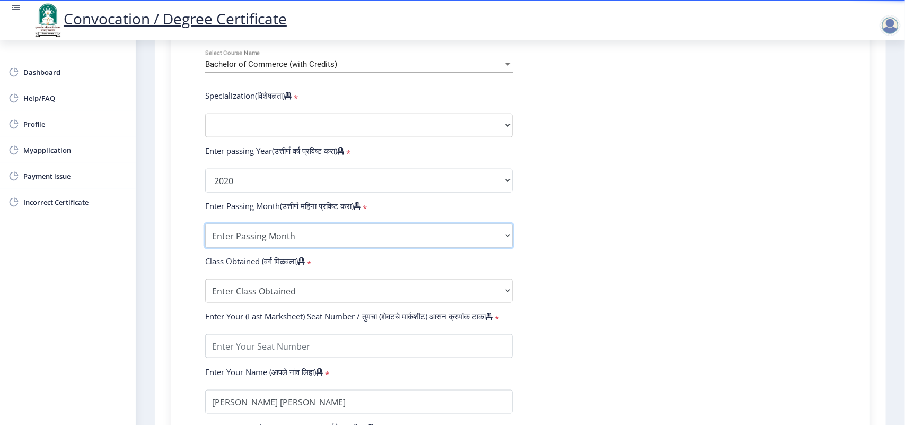
click at [258, 241] on select "Enter Passing Month March April May October November December" at bounding box center [359, 236] width 308 height 24
select select "March"
click at [205, 235] on select "Enter Passing Month March April May October November December" at bounding box center [359, 236] width 308 height 24
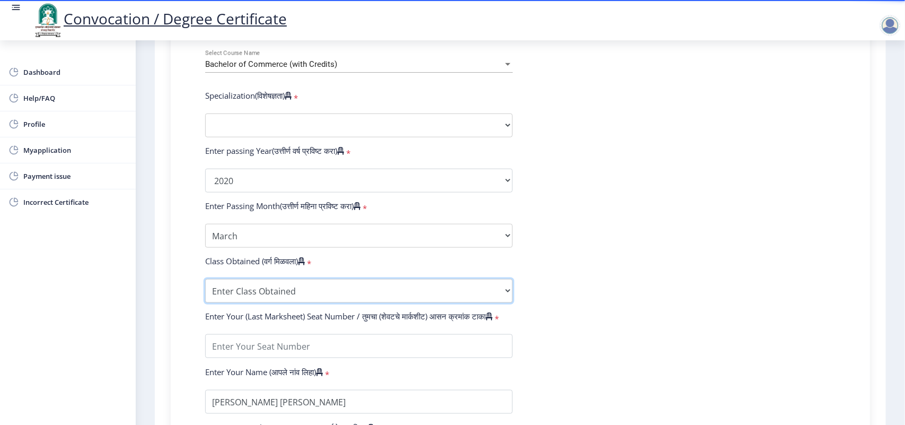
scroll to position [530, 0]
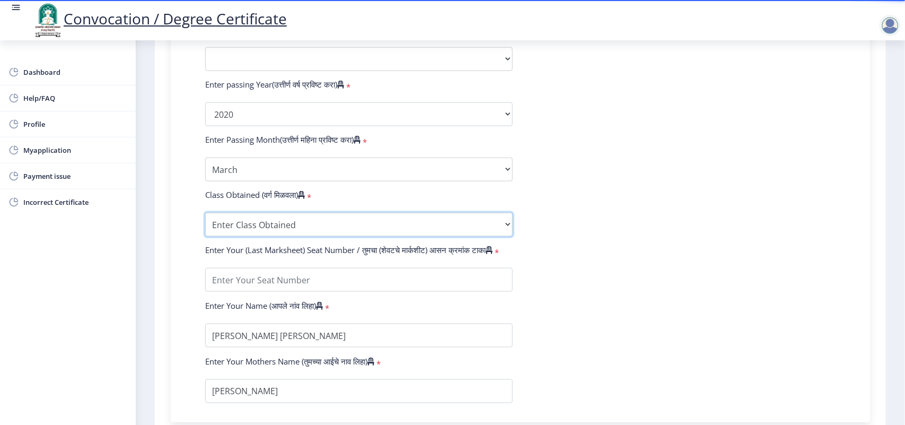
click at [257, 236] on select "Enter Class Obtained FIRST CLASS WITH DISTINCTION FIRST CLASS HIGHER SECOND CLA…" at bounding box center [359, 225] width 308 height 24
select select "Grade B+"
click at [205, 224] on select "Enter Class Obtained FIRST CLASS WITH DISTINCTION FIRST CLASS HIGHER SECOND CLA…" at bounding box center [359, 225] width 308 height 24
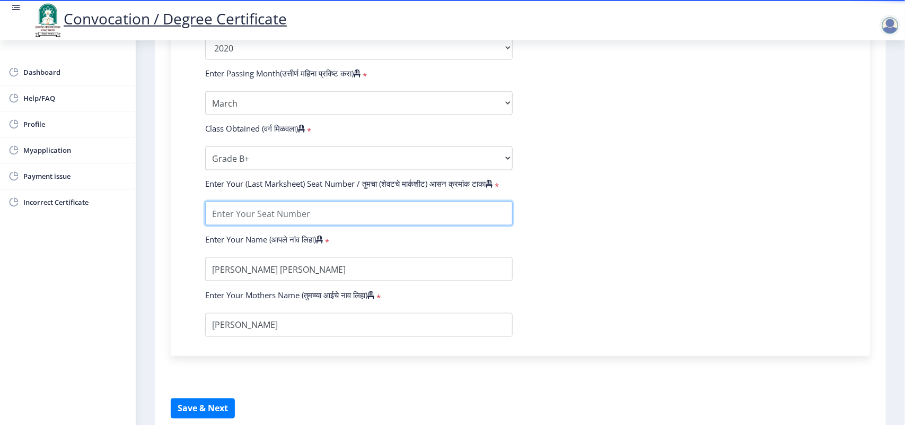
click at [238, 225] on input "textarea" at bounding box center [359, 214] width 308 height 24
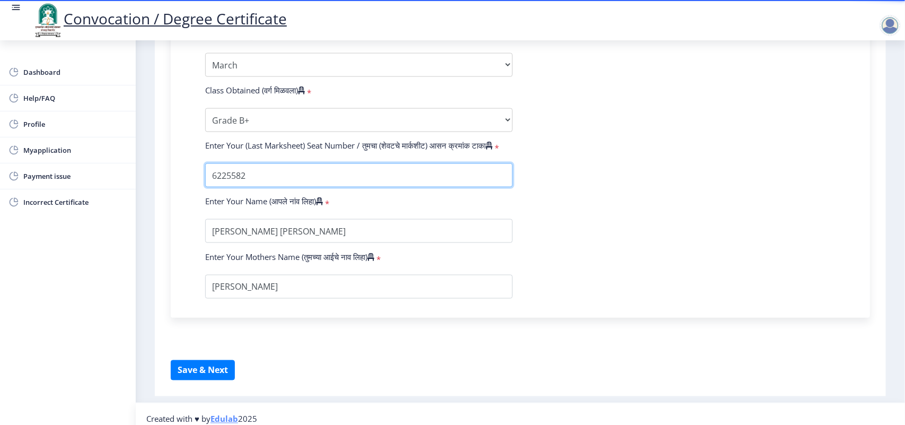
scroll to position [656, 0]
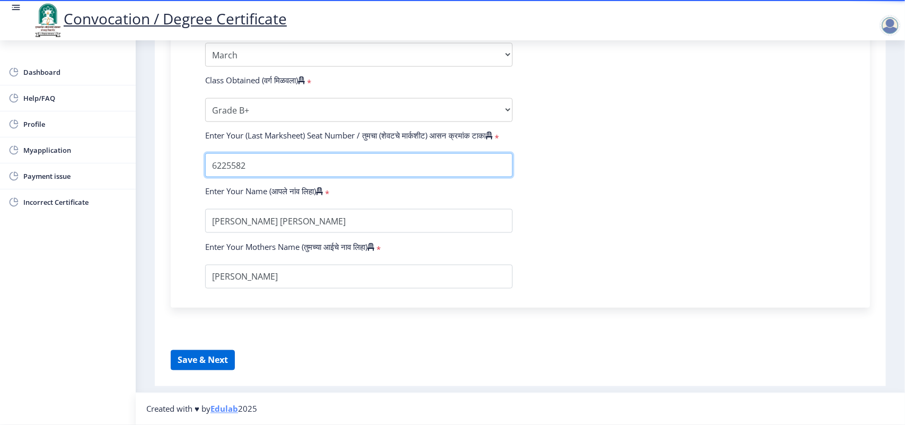
type input "6225582"
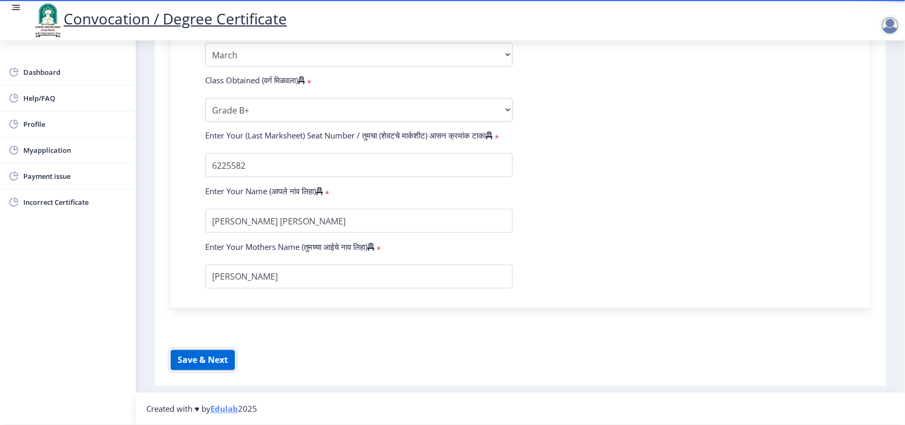
click at [219, 357] on button "Save & Next" at bounding box center [203, 360] width 64 height 20
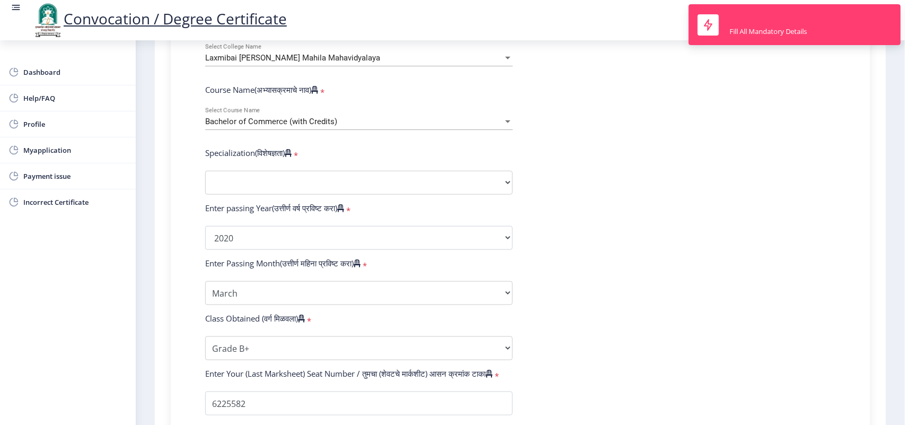
scroll to position [391, 0]
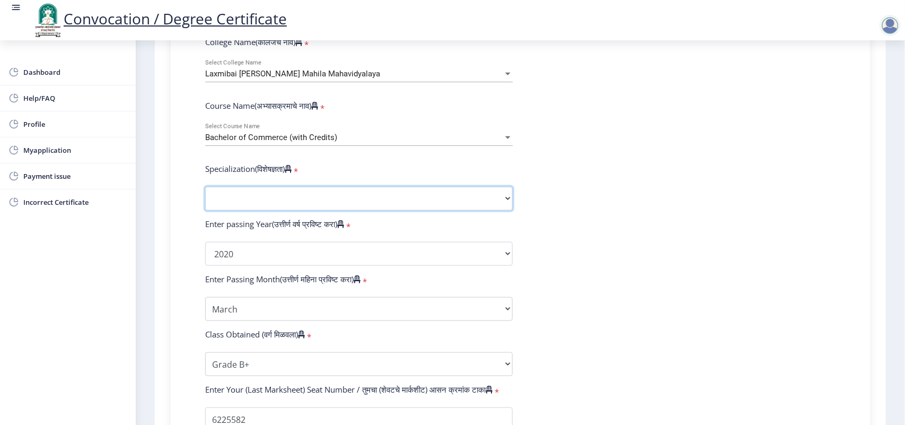
click at [237, 208] on select "Specialization Banking Advanced Accountancy Advanced Banking Advanced Cost Acco…" at bounding box center [359, 199] width 308 height 24
select select
click at [254, 203] on select "Sub-Degree Other" at bounding box center [359, 199] width 308 height 24
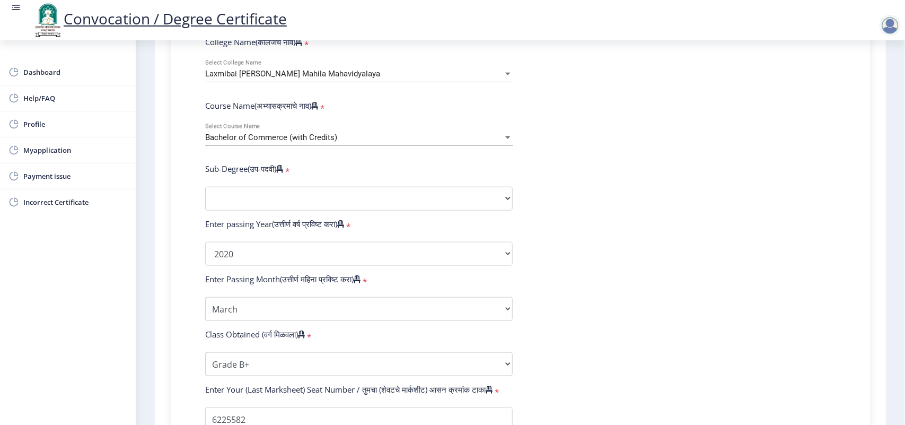
click at [249, 178] on div "Sub-Degree(उप-पदवी) *" at bounding box center [359, 170] width 324 height 15
click at [250, 203] on select "Sub-Degree Other" at bounding box center [359, 199] width 308 height 24
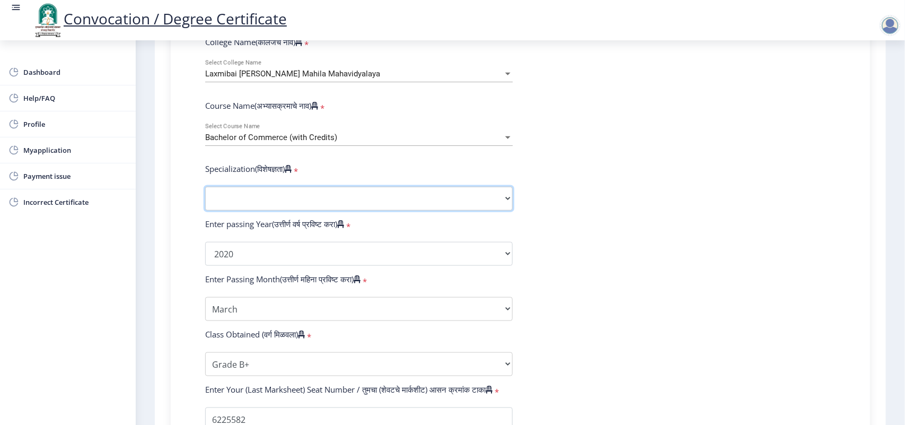
click at [237, 202] on select "Specialization Banking Advanced Accountancy Advanced Banking Advanced Cost Acco…" at bounding box center [359, 199] width 308 height 24
select select "Advanced Accountancy"
click at [205, 197] on select "Specialization Banking Advanced Accountancy Advanced Banking Advanced Cost Acco…" at bounding box center [359, 199] width 308 height 24
click at [313, 210] on select "Specialization Banking Advanced Accountancy Advanced Banking Advanced Cost Acco…" at bounding box center [359, 199] width 308 height 24
click at [205, 197] on select "Specialization Banking Advanced Accountancy Advanced Banking Advanced Cost Acco…" at bounding box center [359, 199] width 308 height 24
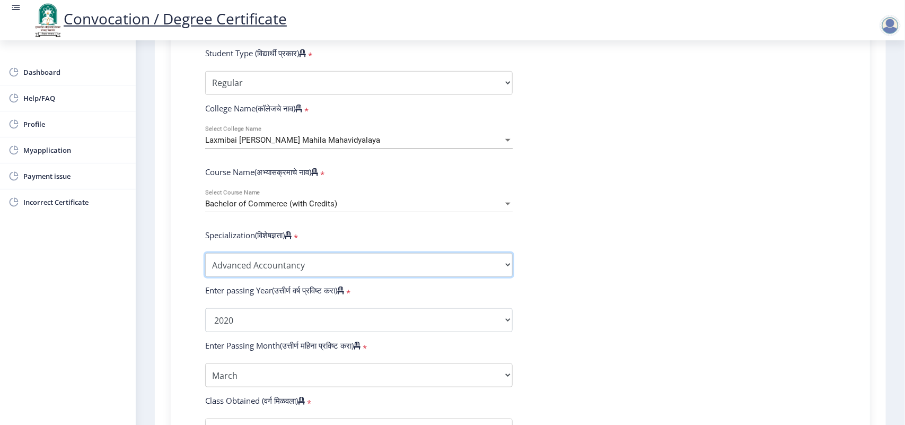
scroll to position [656, 0]
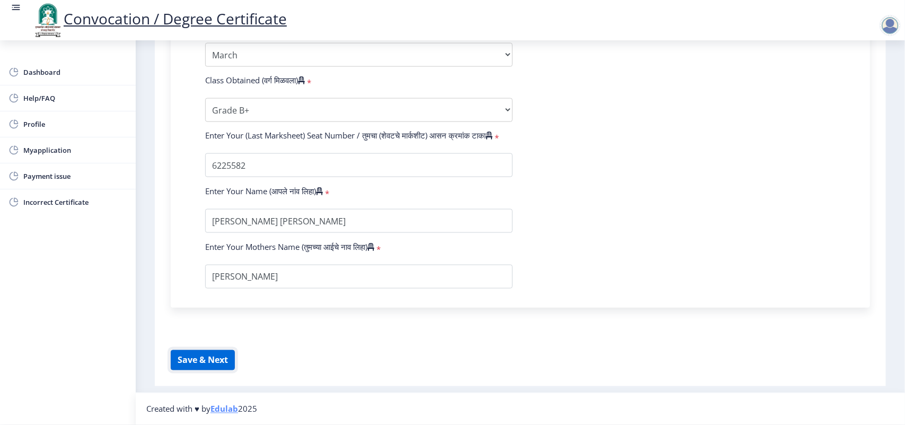
click at [215, 353] on button "Save & Next" at bounding box center [203, 360] width 64 height 20
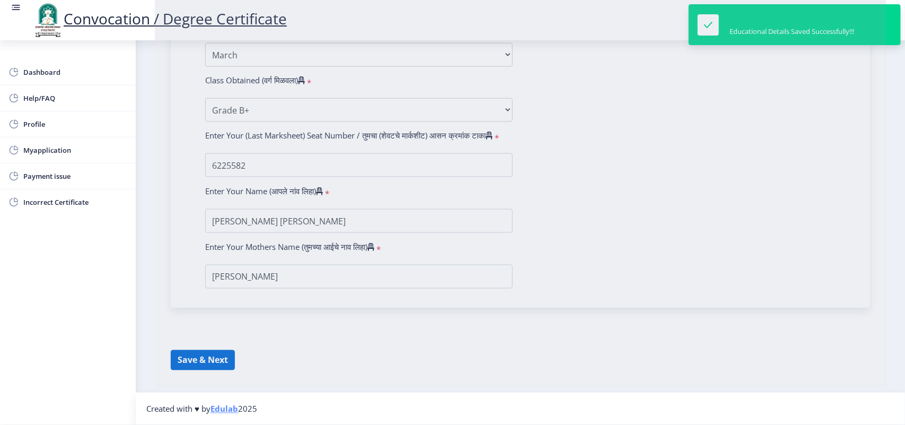
select select
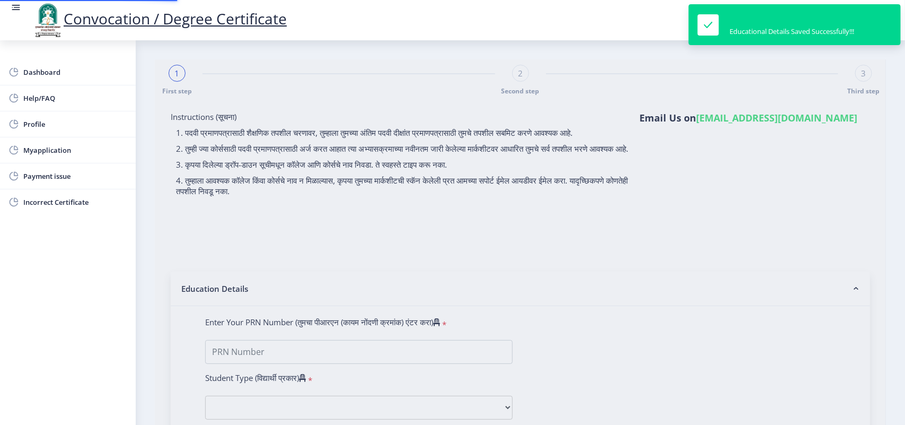
type input "[PERSON_NAME] [PERSON_NAME]"
type input "[PERSON_NAME]"
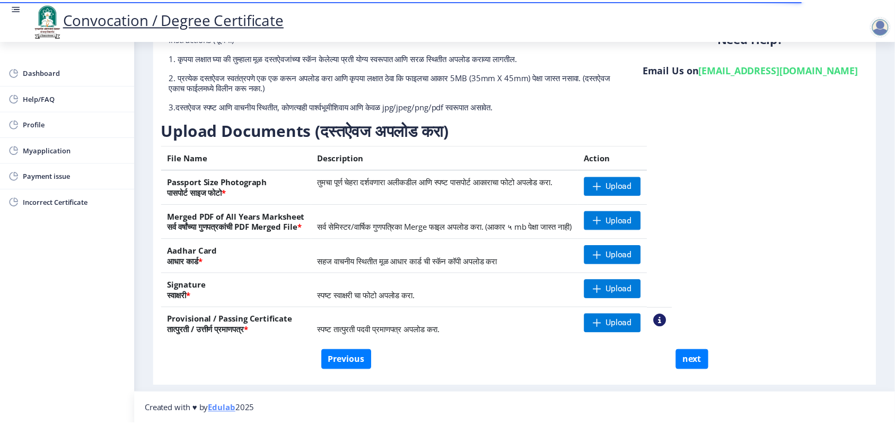
scroll to position [80, 0]
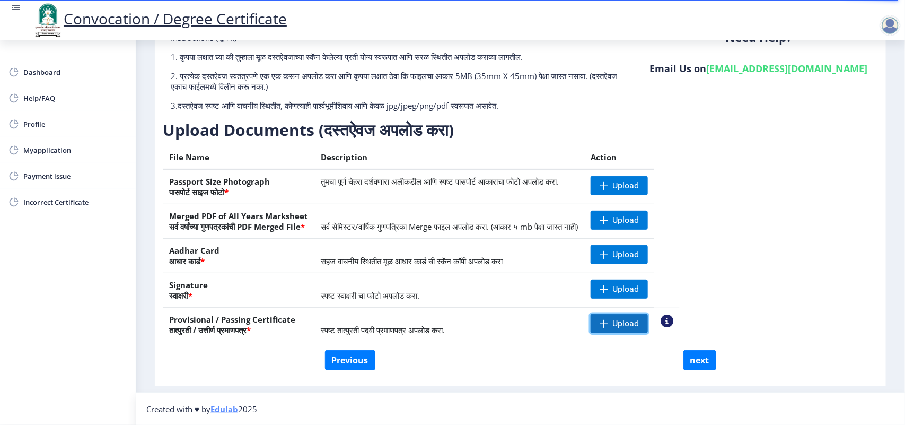
click at [639, 321] on span "Upload" at bounding box center [626, 323] width 27 height 11
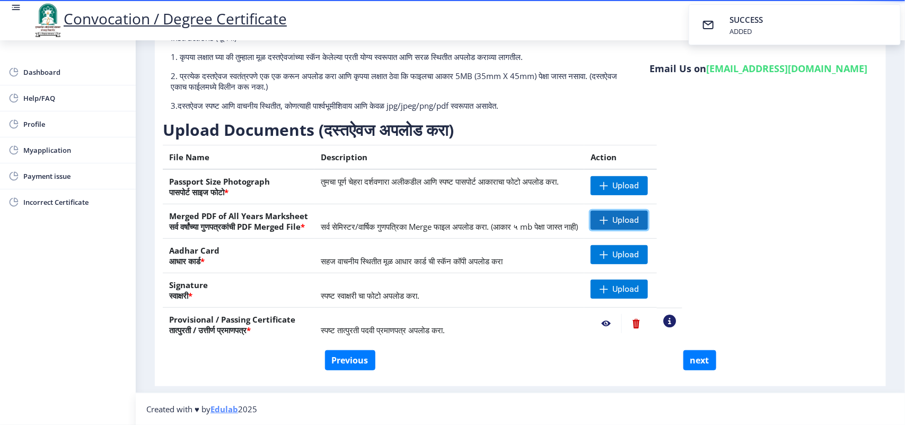
click at [639, 217] on span "Upload" at bounding box center [626, 220] width 27 height 11
click at [640, 242] on td "Upload" at bounding box center [620, 256] width 73 height 34
click at [639, 256] on span "Upload" at bounding box center [626, 254] width 27 height 11
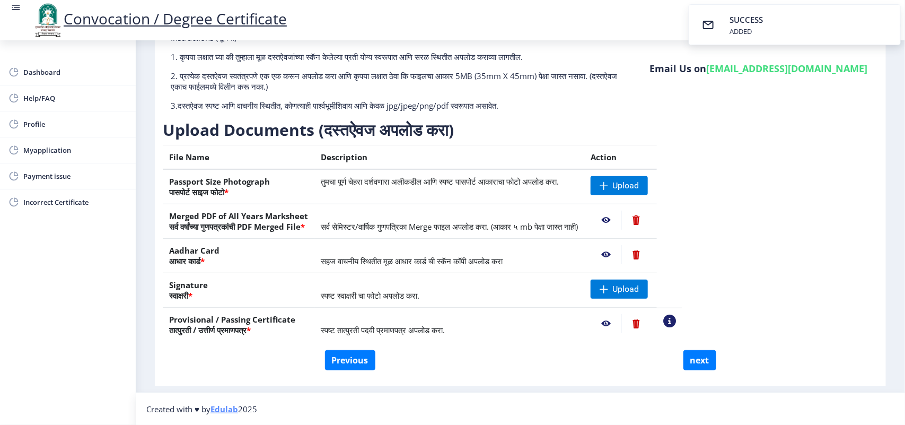
click at [622, 254] on nb-action at bounding box center [606, 254] width 31 height 19
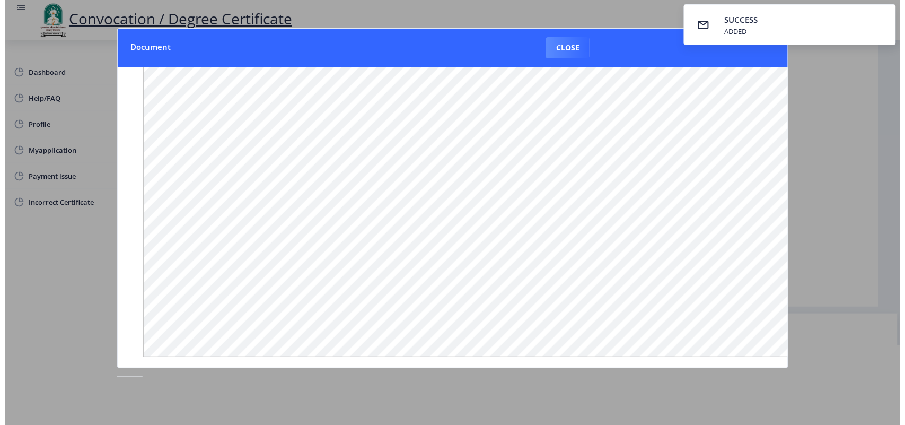
scroll to position [0, 0]
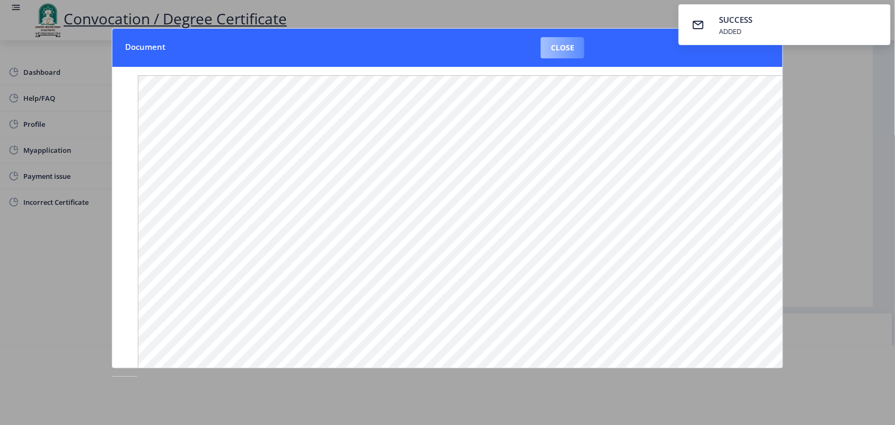
click at [558, 46] on button "Close" at bounding box center [562, 47] width 43 height 21
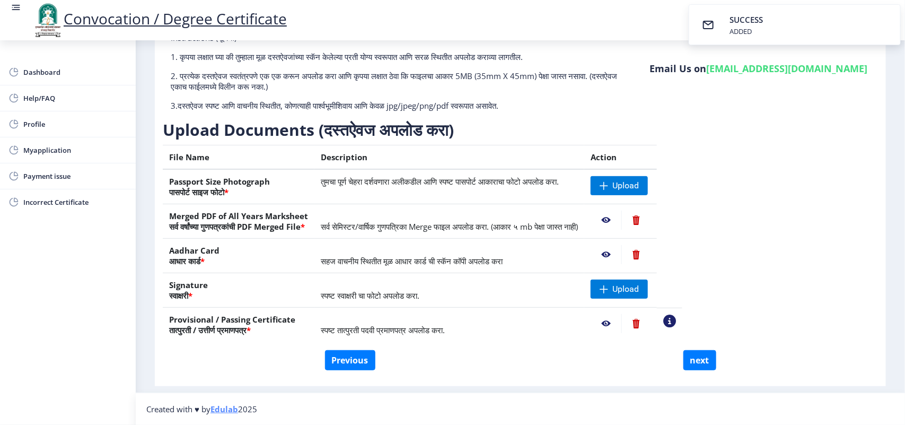
click at [651, 220] on nb-action at bounding box center [636, 220] width 29 height 19
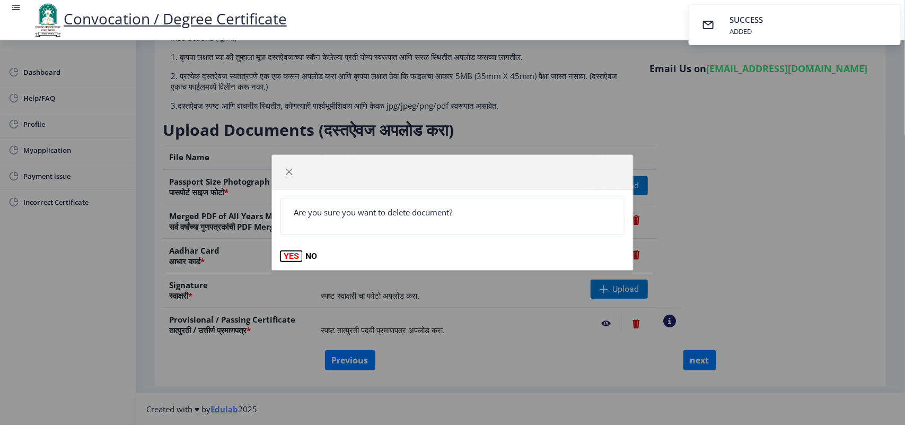
click at [294, 256] on button "YES" at bounding box center [292, 256] width 22 height 11
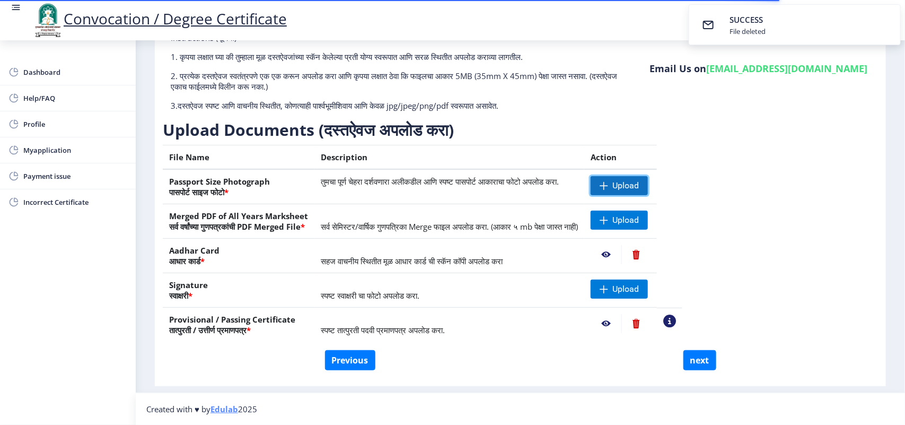
click at [639, 182] on span "Upload" at bounding box center [626, 185] width 27 height 11
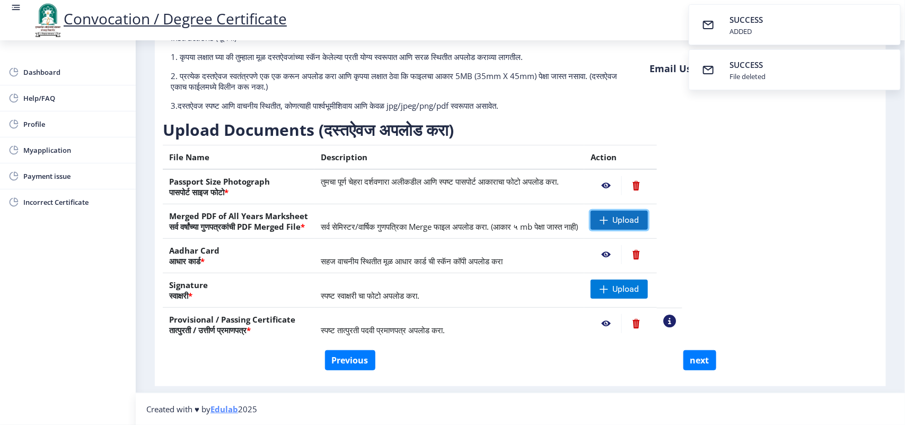
click at [648, 213] on span "Upload" at bounding box center [619, 220] width 57 height 19
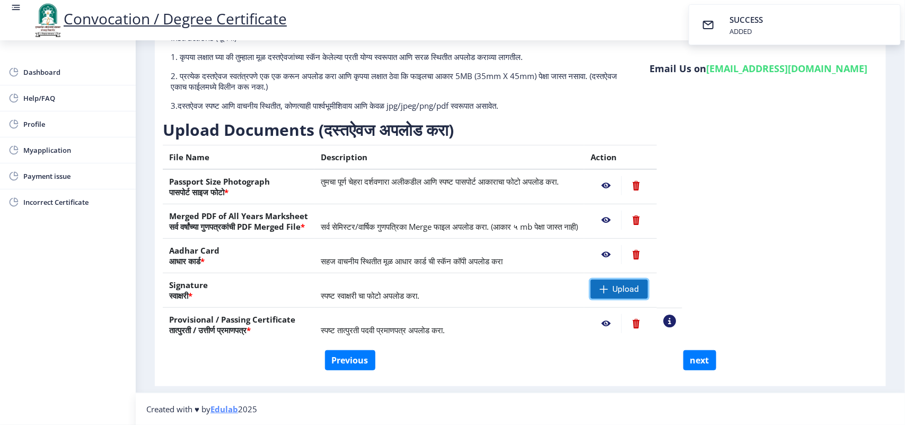
click at [639, 290] on span "Upload" at bounding box center [626, 289] width 27 height 11
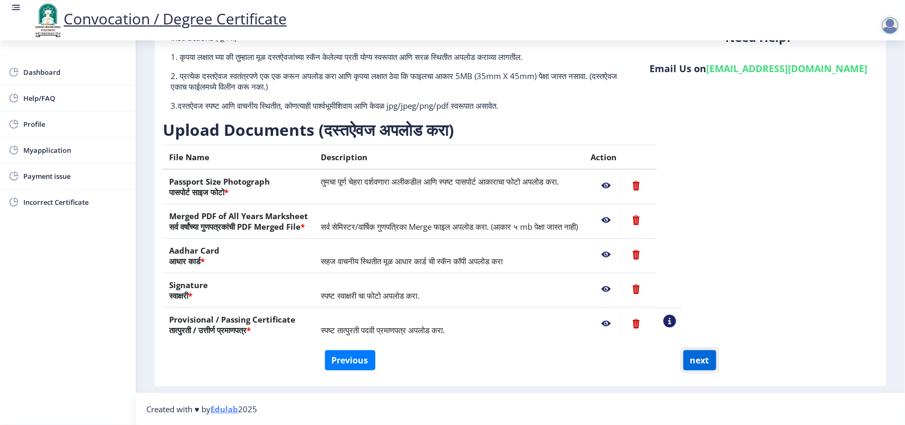
click at [687, 358] on button "next" at bounding box center [700, 360] width 33 height 20
select select
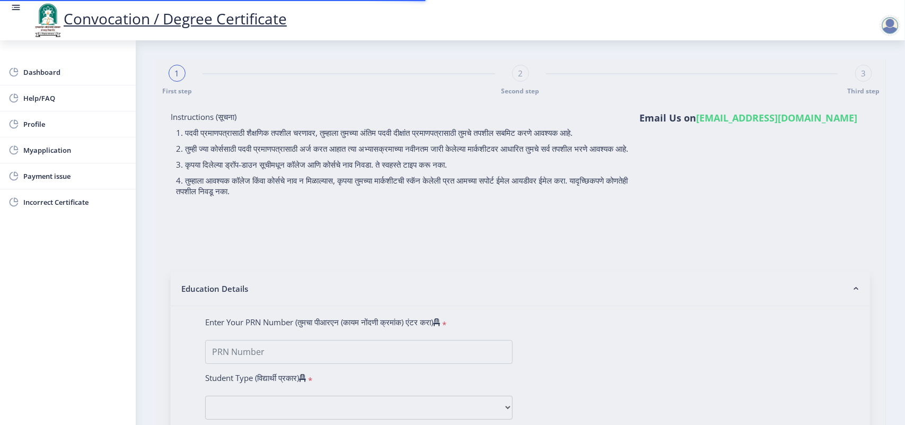
select select
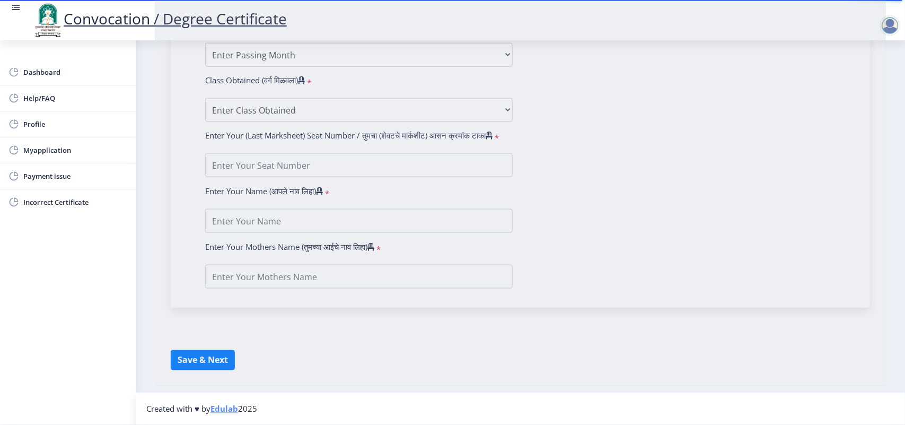
type input "[PERSON_NAME] [PERSON_NAME]"
type input "[PERSON_NAME]"
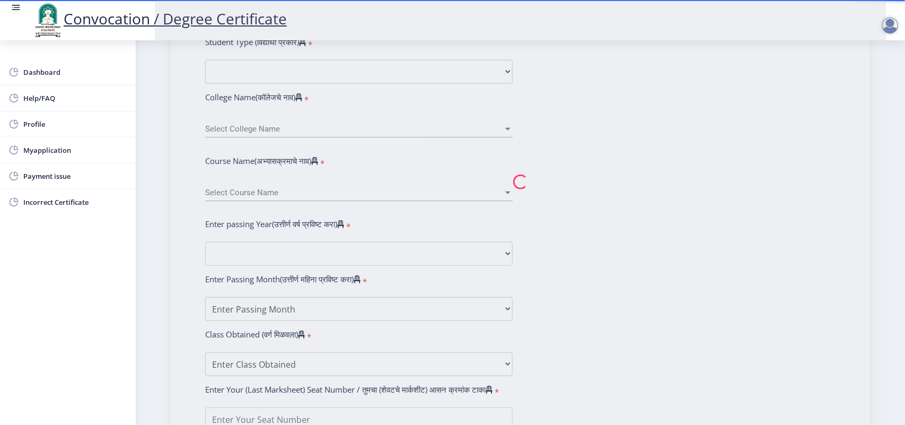
type input "2016032500085895"
select select "Regular"
select select "2020"
select select "March"
select select "Grade B+"
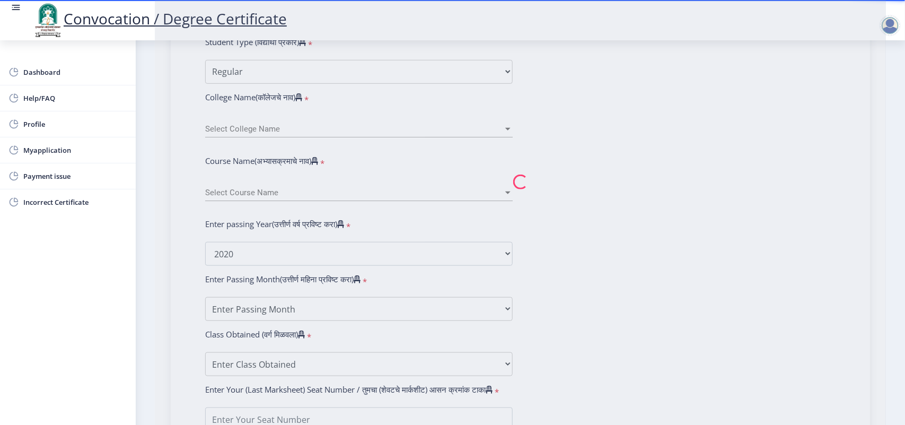
type input "6225582"
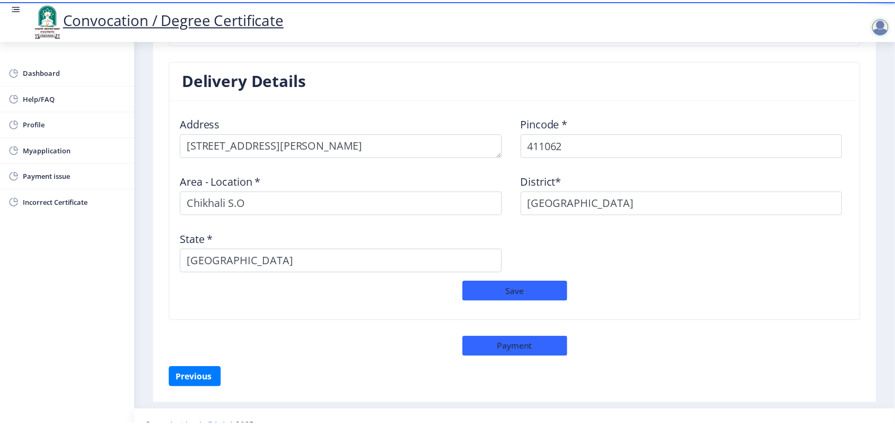
scroll to position [859, 0]
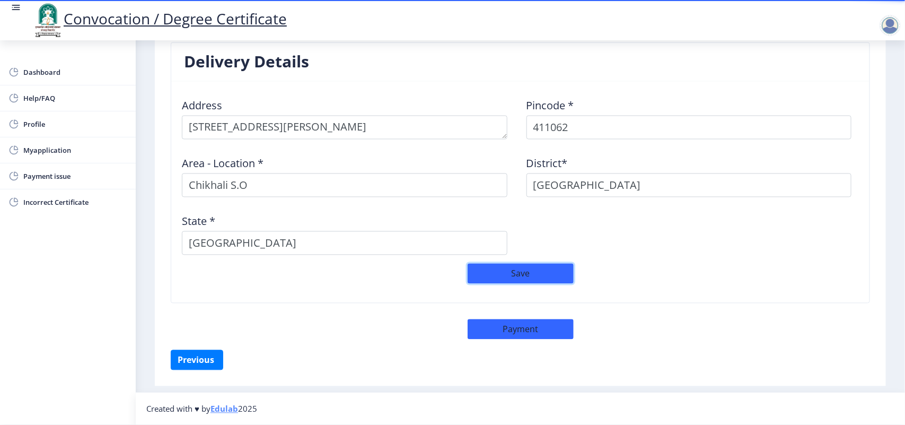
click at [550, 270] on button "Save" at bounding box center [521, 274] width 106 height 20
click at [563, 330] on button "Payment" at bounding box center [521, 329] width 106 height 20
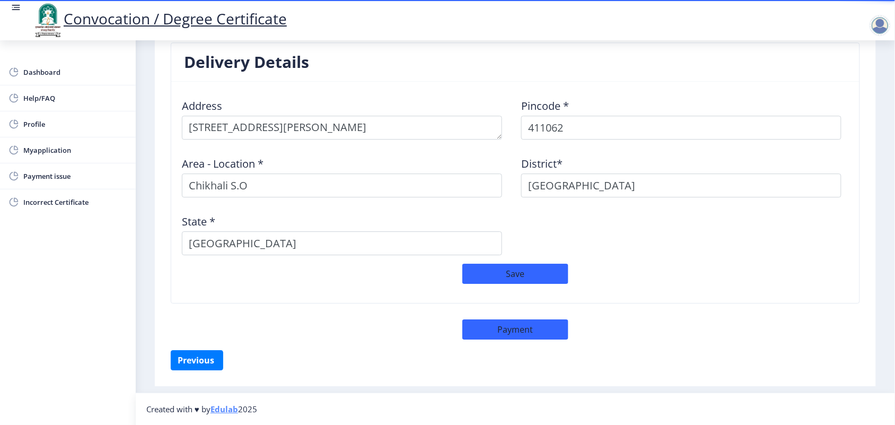
select select "sealed"
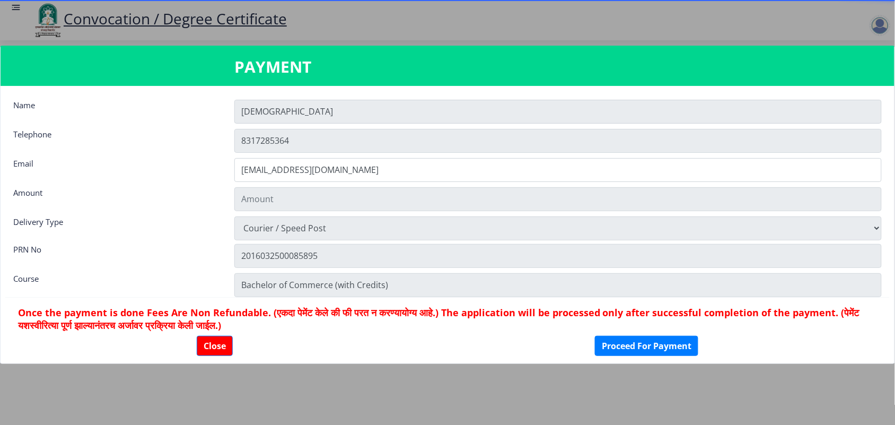
type input "1885"
click at [213, 339] on button "Close" at bounding box center [215, 346] width 36 height 20
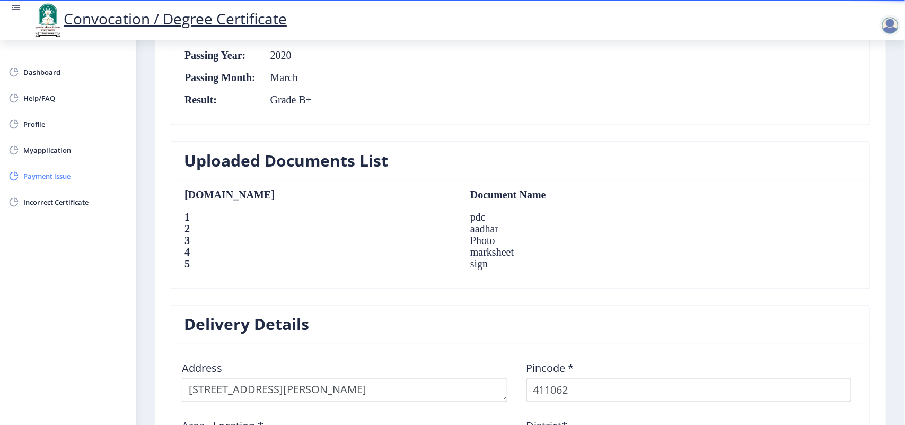
scroll to position [593, 0]
click at [53, 74] on span "Dashboard" at bounding box center [75, 72] width 104 height 13
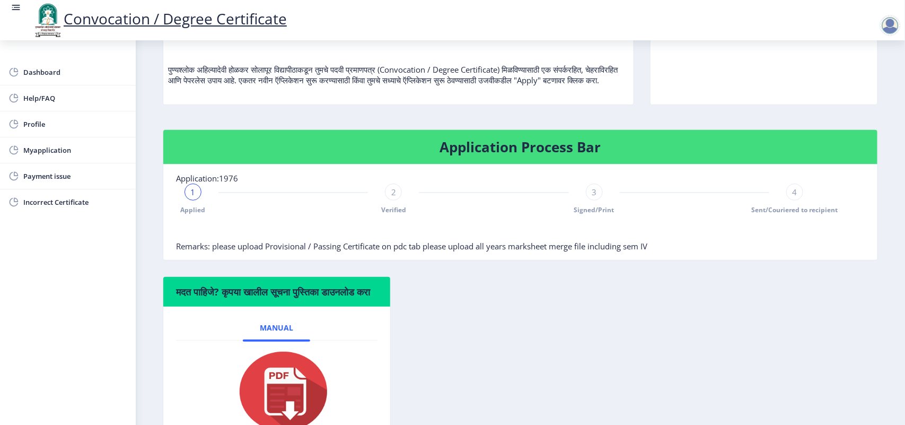
scroll to position [133, 0]
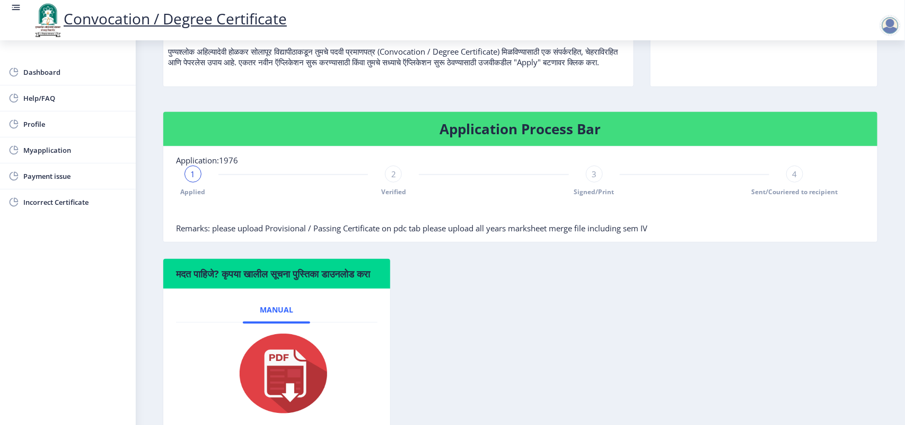
click at [592, 196] on span "Signed/Print" at bounding box center [594, 191] width 40 height 9
click at [596, 182] on div "3" at bounding box center [594, 173] width 17 height 17
click at [592, 179] on span "3" at bounding box center [594, 174] width 5 height 11
click at [595, 196] on span "Signed/Print" at bounding box center [594, 191] width 40 height 9
click at [392, 196] on span "Verified" at bounding box center [393, 191] width 25 height 9
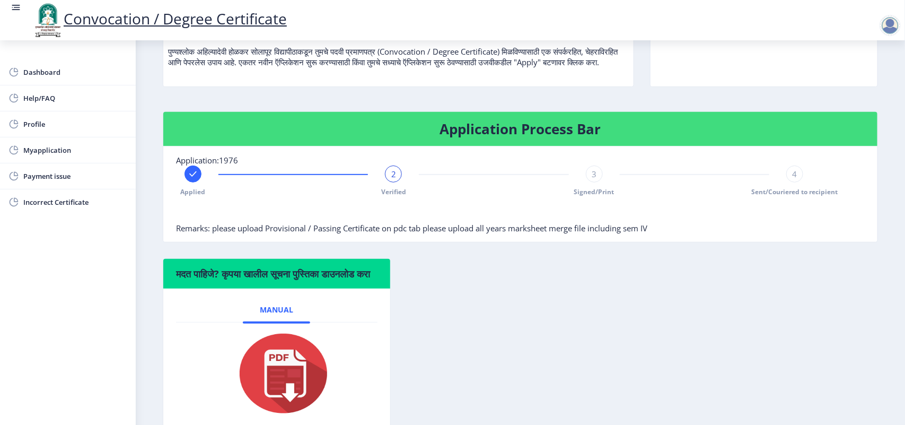
click at [600, 196] on div "3 Signed/Print" at bounding box center [594, 180] width 17 height 31
click at [796, 196] on span "Sent/Couriered to recipient" at bounding box center [795, 191] width 86 height 9
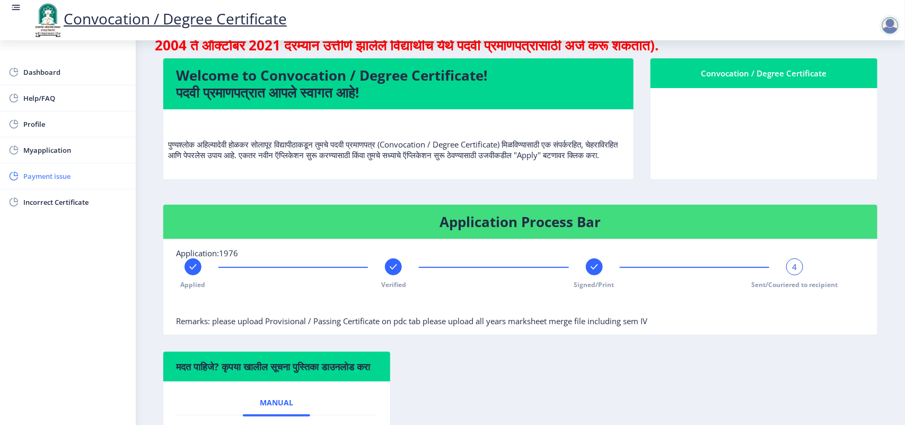
scroll to position [21, 0]
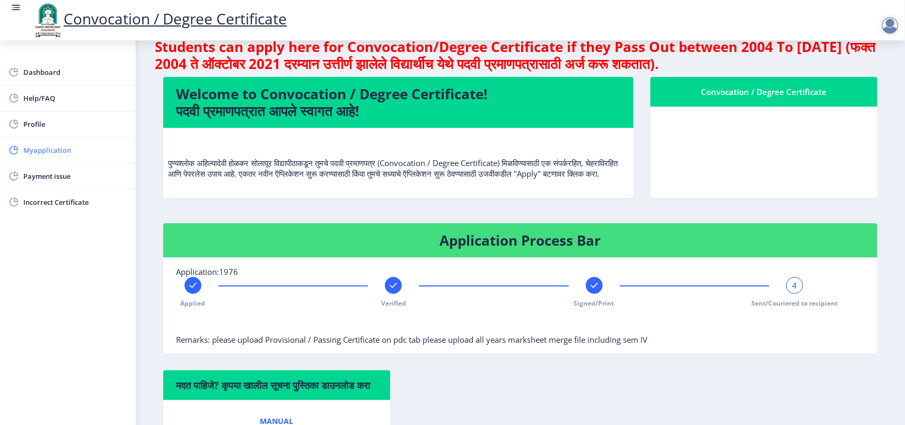
click at [67, 141] on link "Myapplication" at bounding box center [68, 149] width 136 height 25
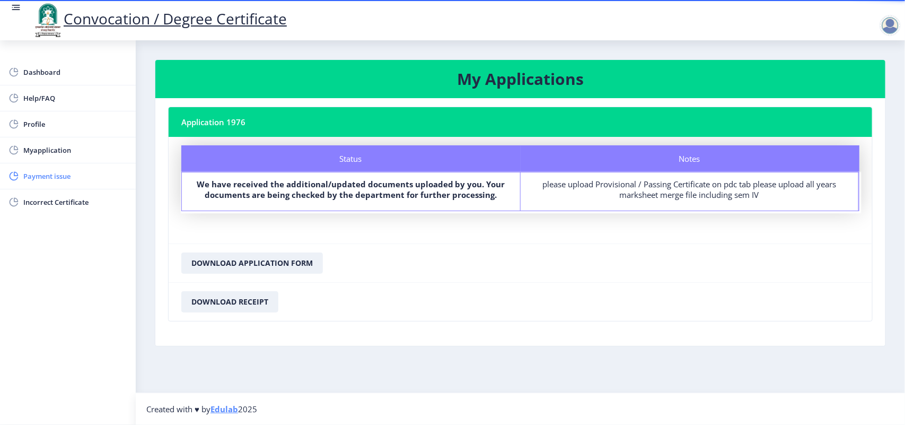
click at [53, 179] on span "Payment issue" at bounding box center [75, 176] width 104 height 13
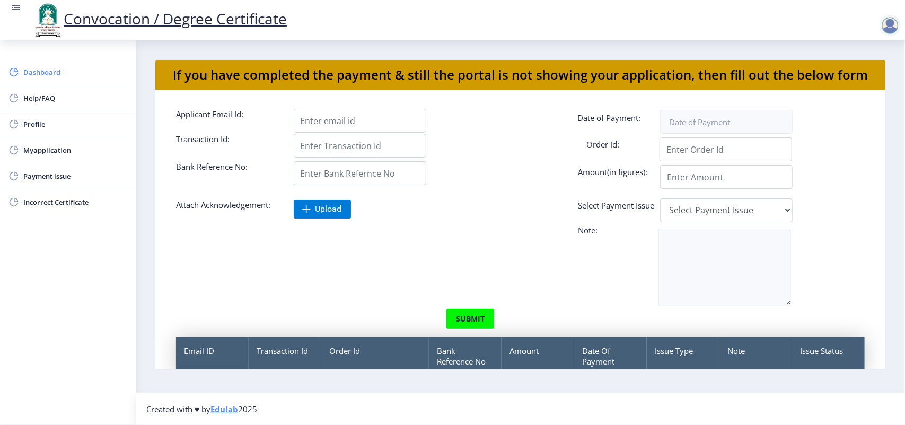
click at [48, 72] on span "Dashboard" at bounding box center [75, 72] width 104 height 13
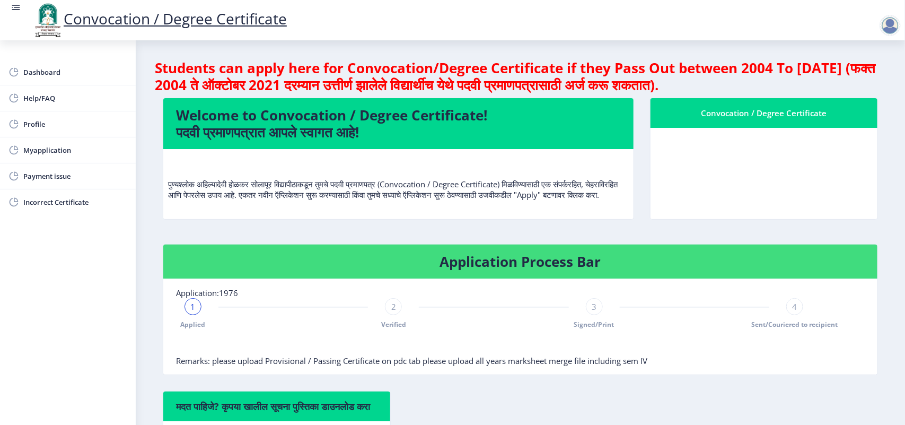
click at [18, 9] on rect at bounding box center [16, 7] width 11 height 11
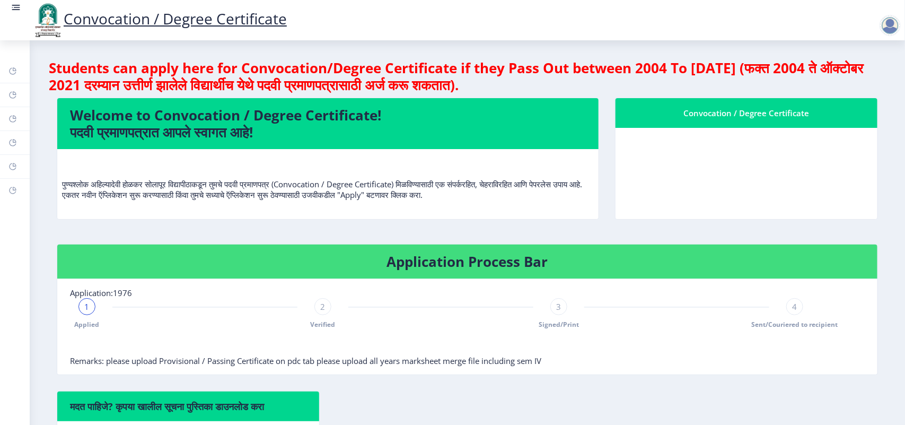
click at [18, 9] on rect at bounding box center [16, 7] width 11 height 11
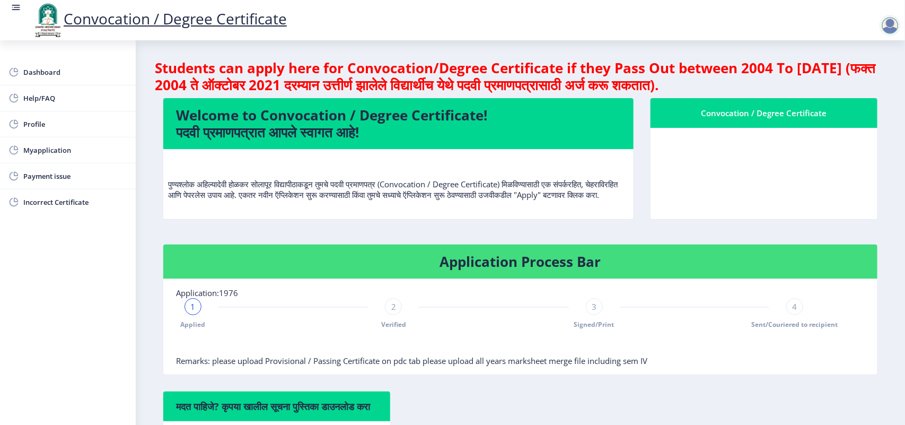
click at [892, 24] on div at bounding box center [890, 25] width 21 height 21
click at [825, 54] on span "Log out" at bounding box center [830, 53] width 68 height 13
